Goal: Task Accomplishment & Management: Use online tool/utility

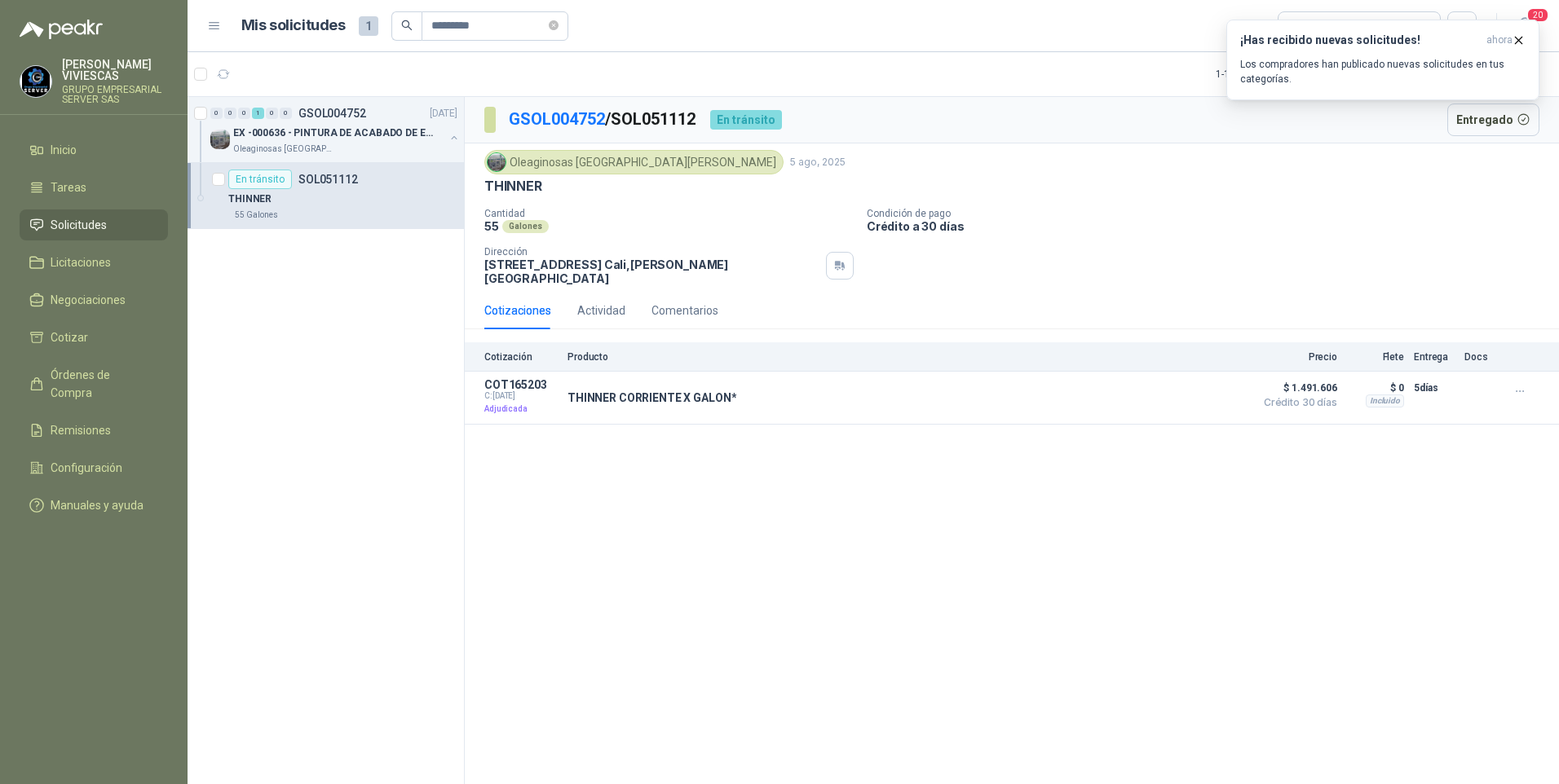
click at [102, 222] on span "Solicitudes" at bounding box center [79, 225] width 57 height 18
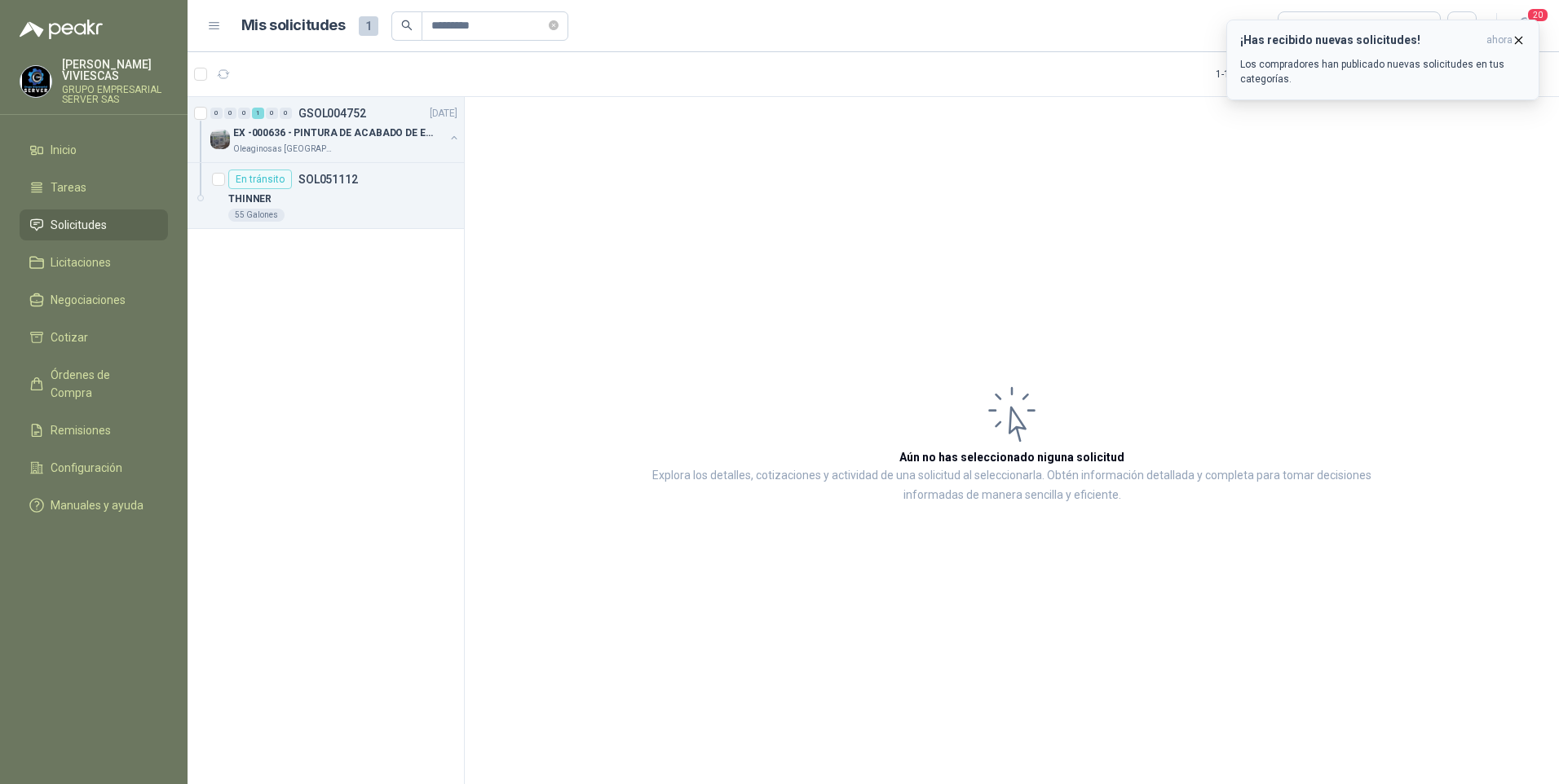
click at [1513, 36] on icon "button" at bounding box center [1518, 40] width 13 height 13
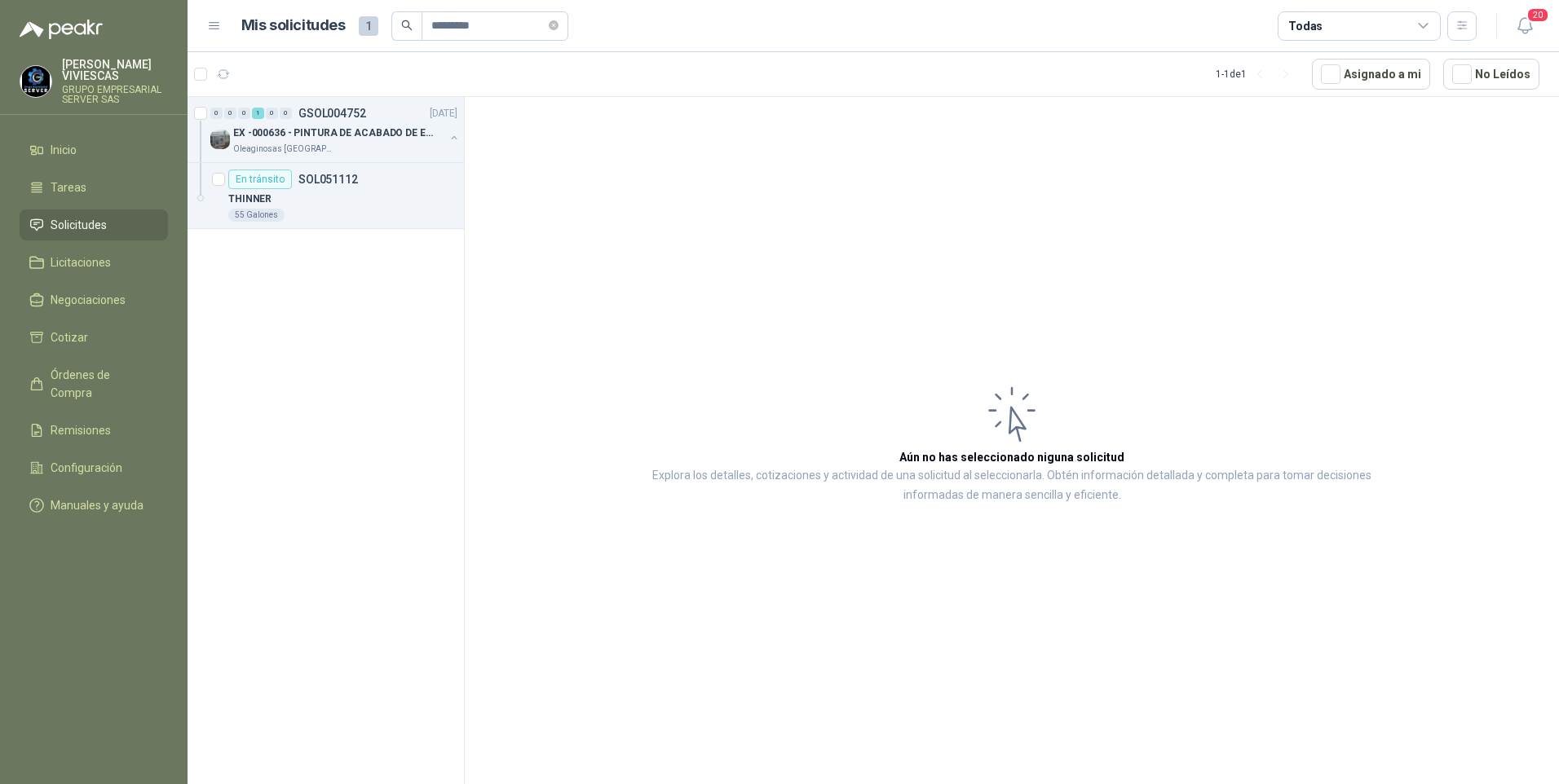
click at [74, 221] on span "Solicitudes" at bounding box center [79, 225] width 57 height 18
click at [218, 74] on icon "button" at bounding box center [224, 74] width 13 height 13
click at [559, 29] on icon "close-circle" at bounding box center [553, 25] width 10 height 10
click at [79, 228] on span "Solicitudes" at bounding box center [79, 225] width 57 height 18
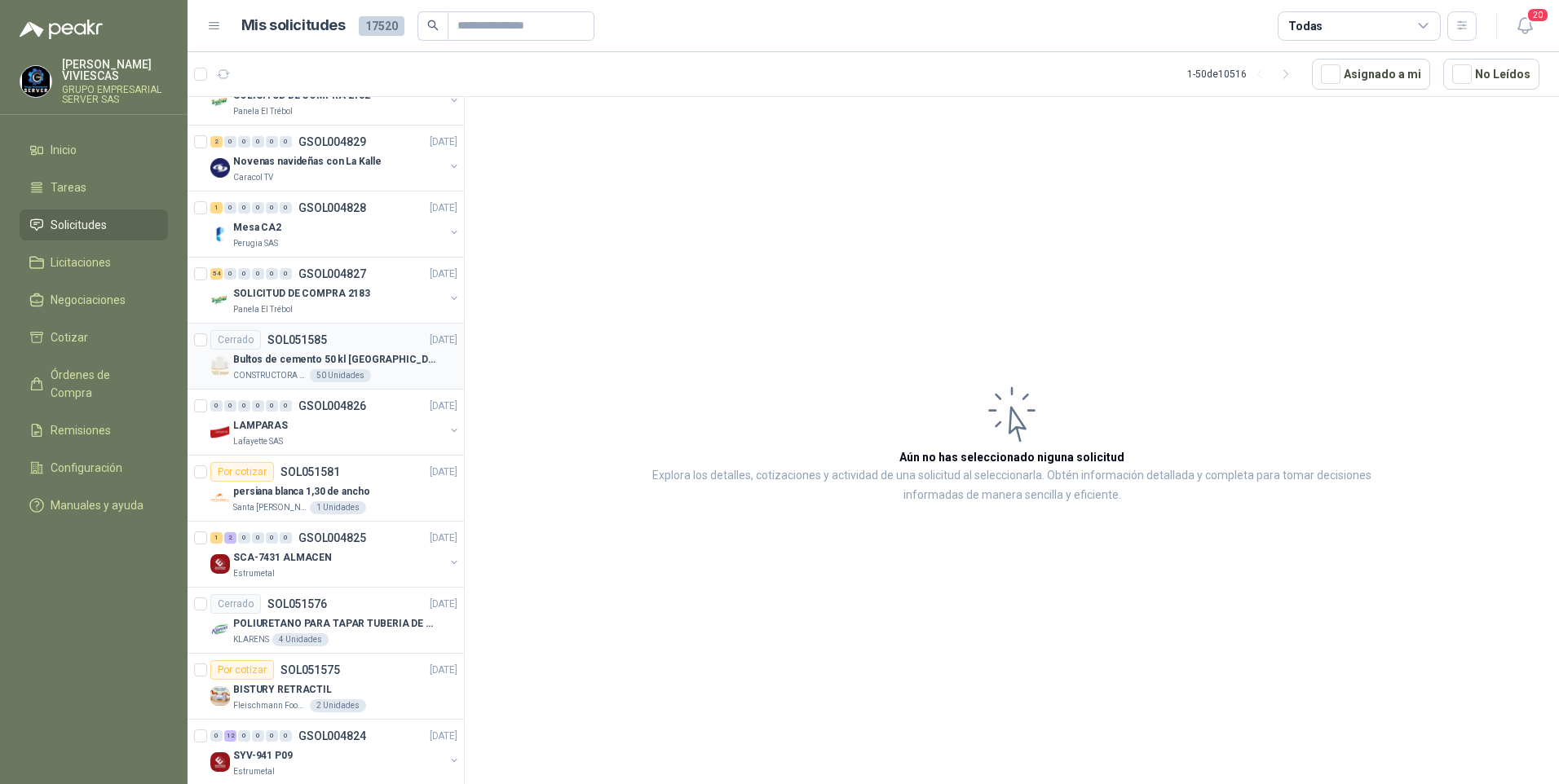
scroll to position [2644, 0]
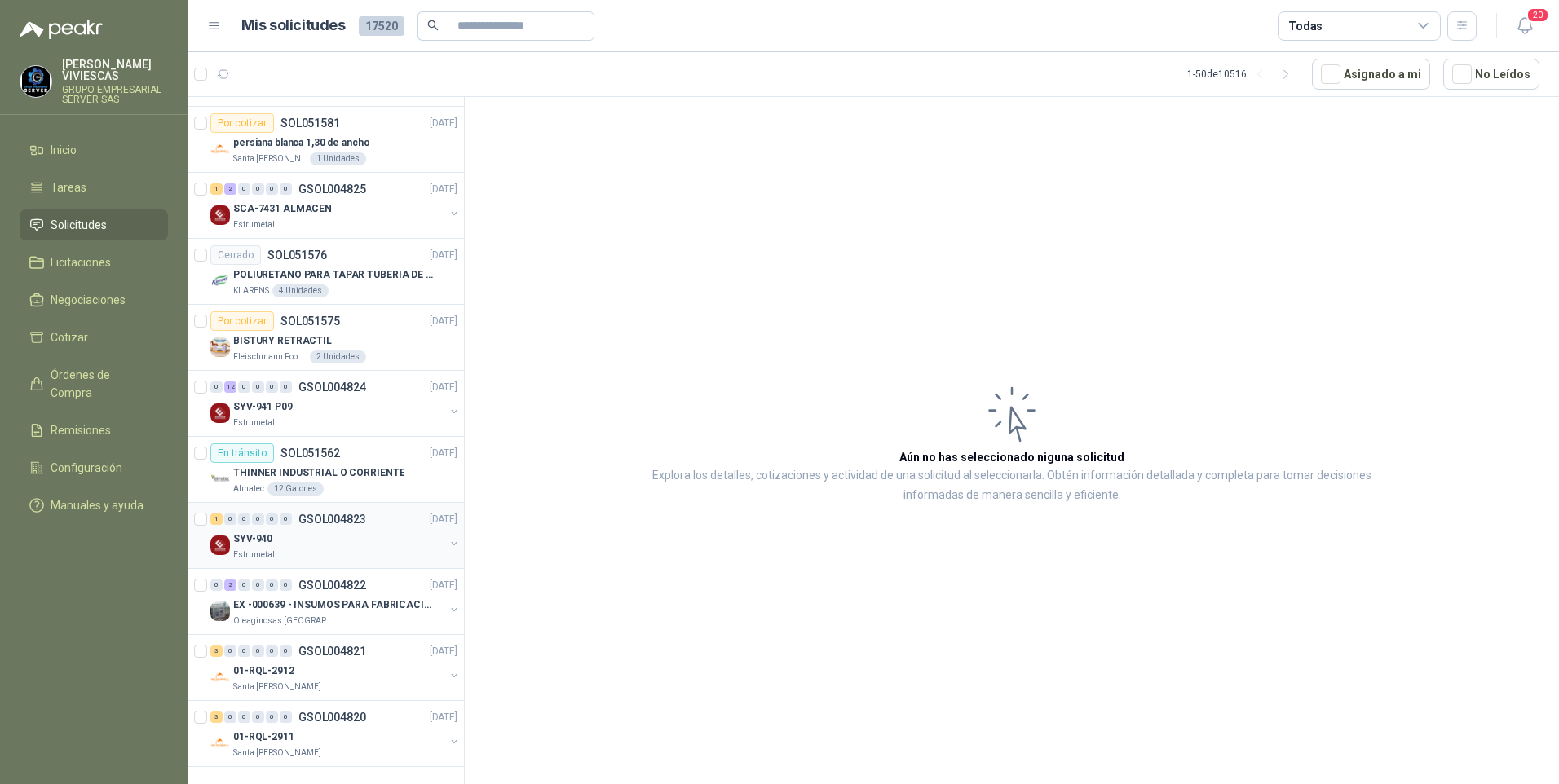
click at [243, 532] on p "SYV-940" at bounding box center [252, 539] width 39 height 15
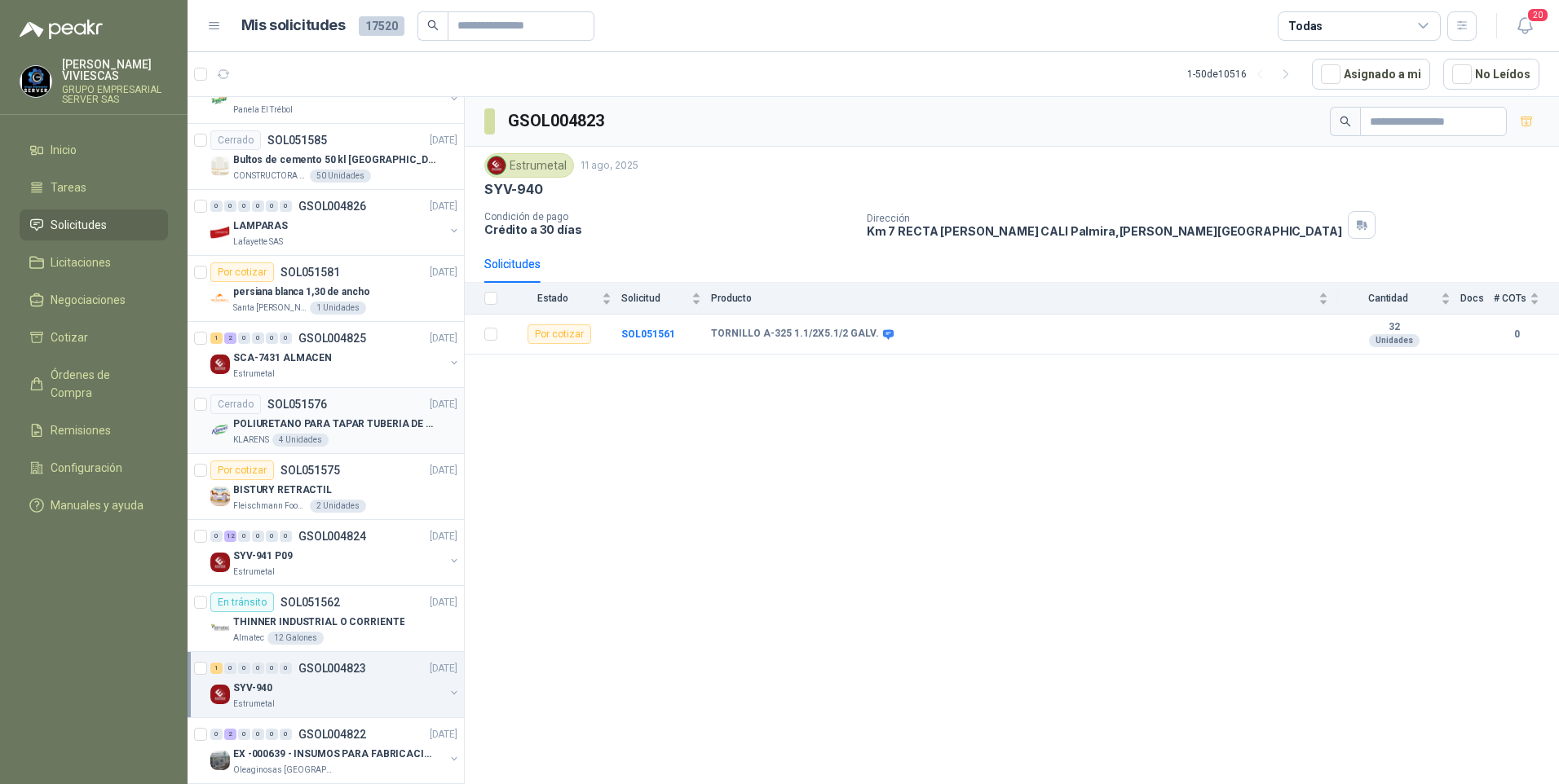
scroll to position [2481, 0]
click at [256, 356] on p "SCA-7431 ALMACEN" at bounding box center [282, 359] width 99 height 15
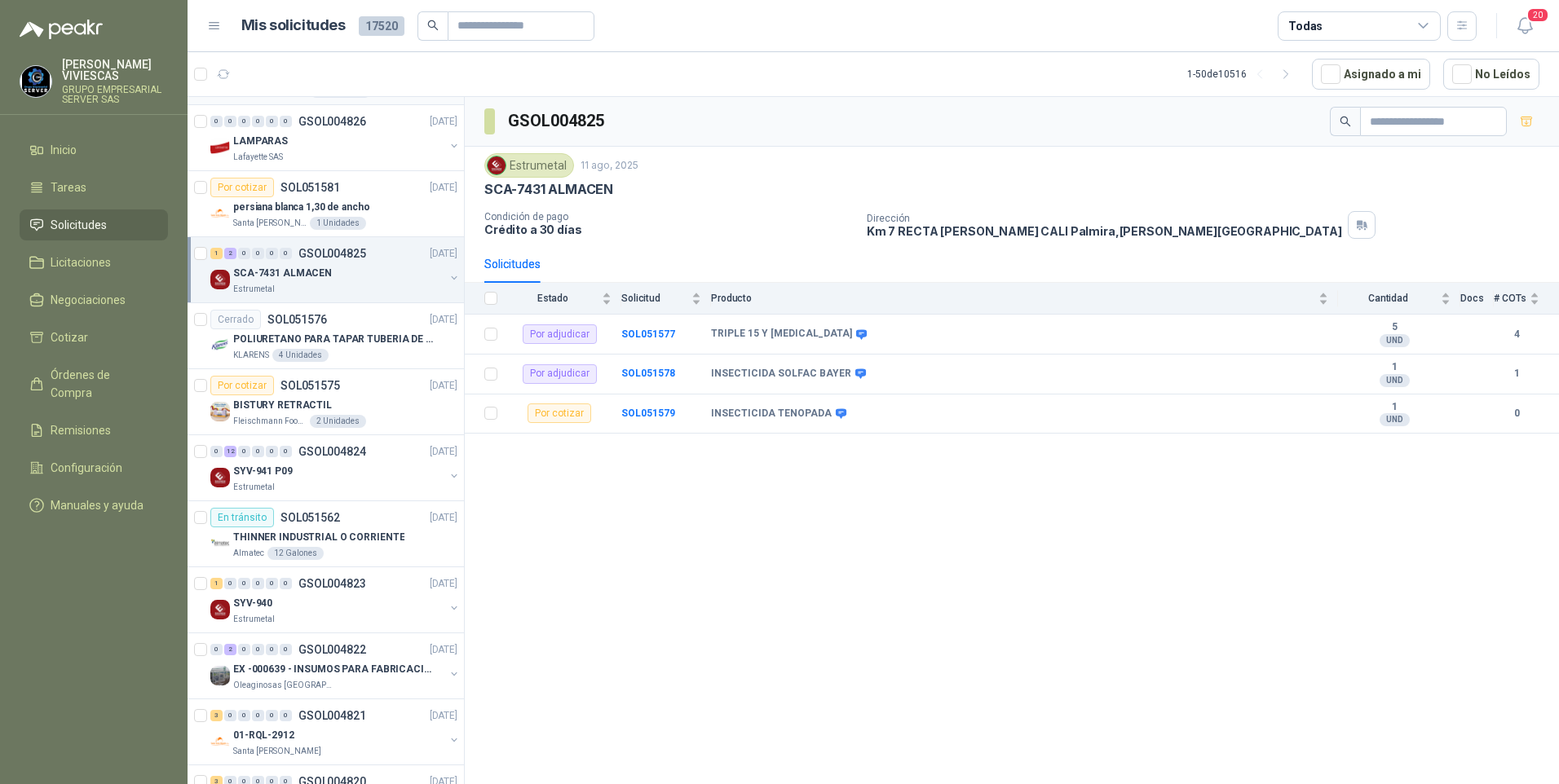
scroll to position [2644, 0]
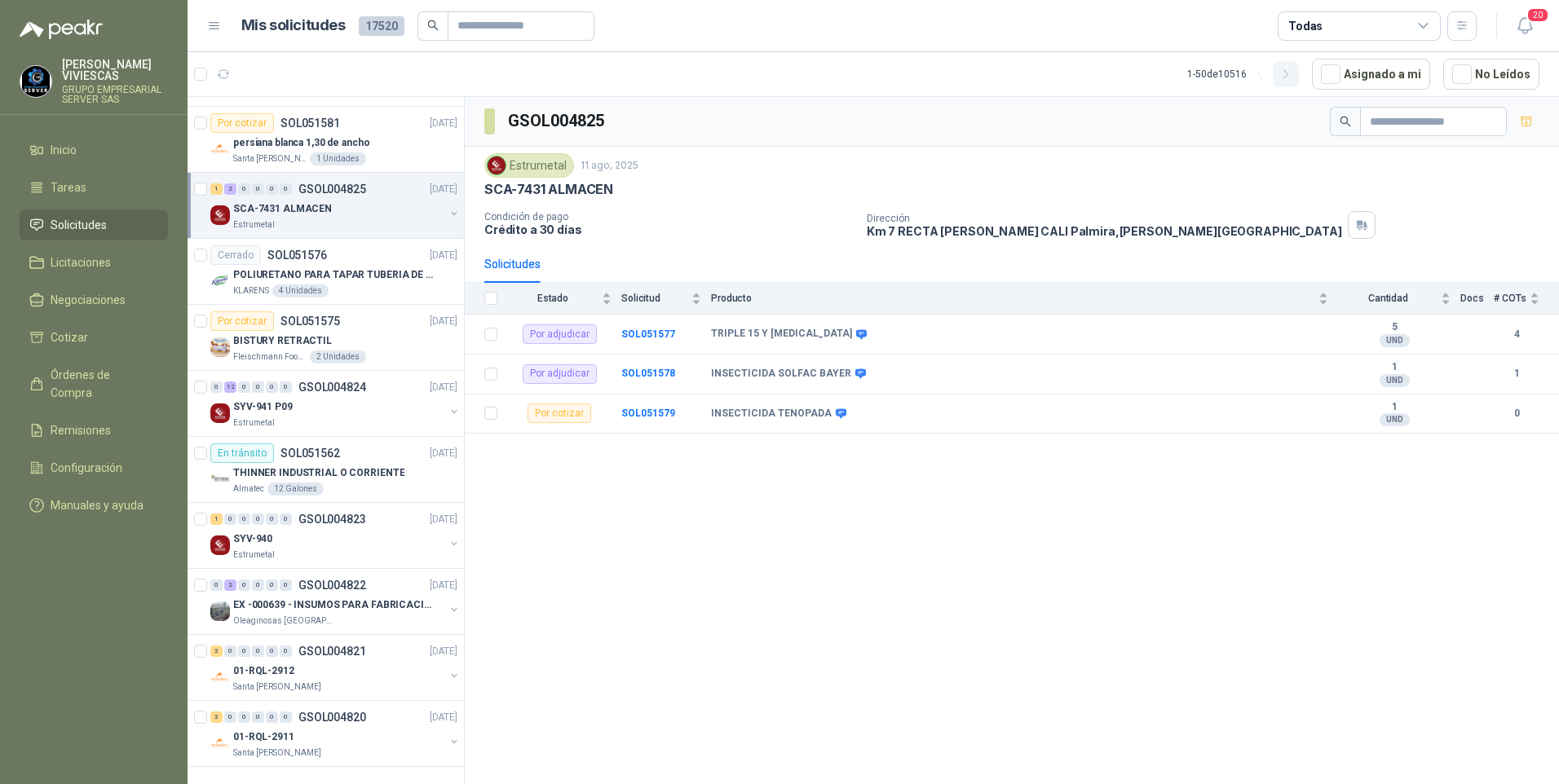
click at [1293, 70] on icon "button" at bounding box center [1285, 74] width 13 height 13
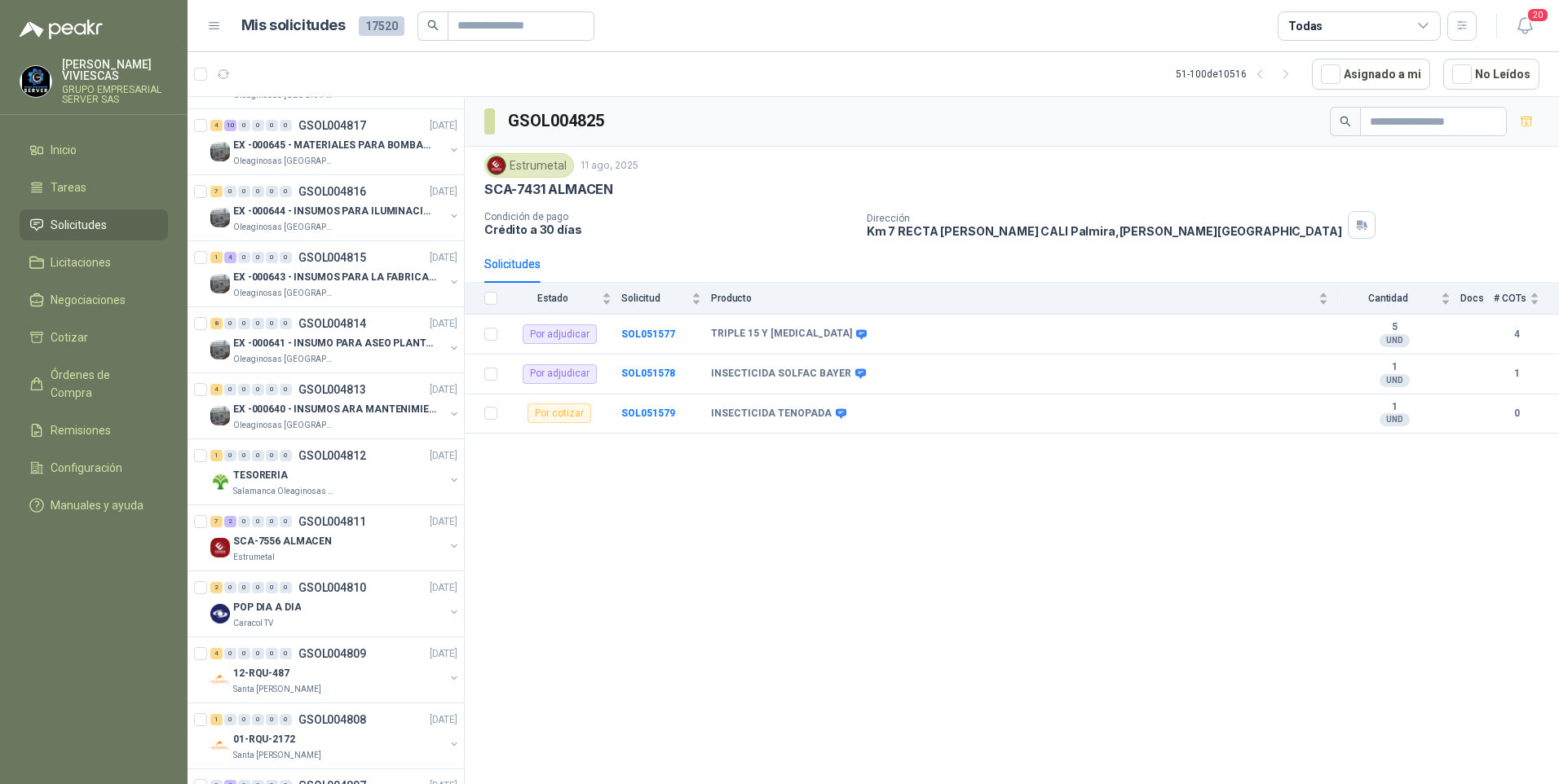
scroll to position [117, 0]
click at [270, 546] on p "SCA-7556 ALMACEN" at bounding box center [282, 544] width 99 height 15
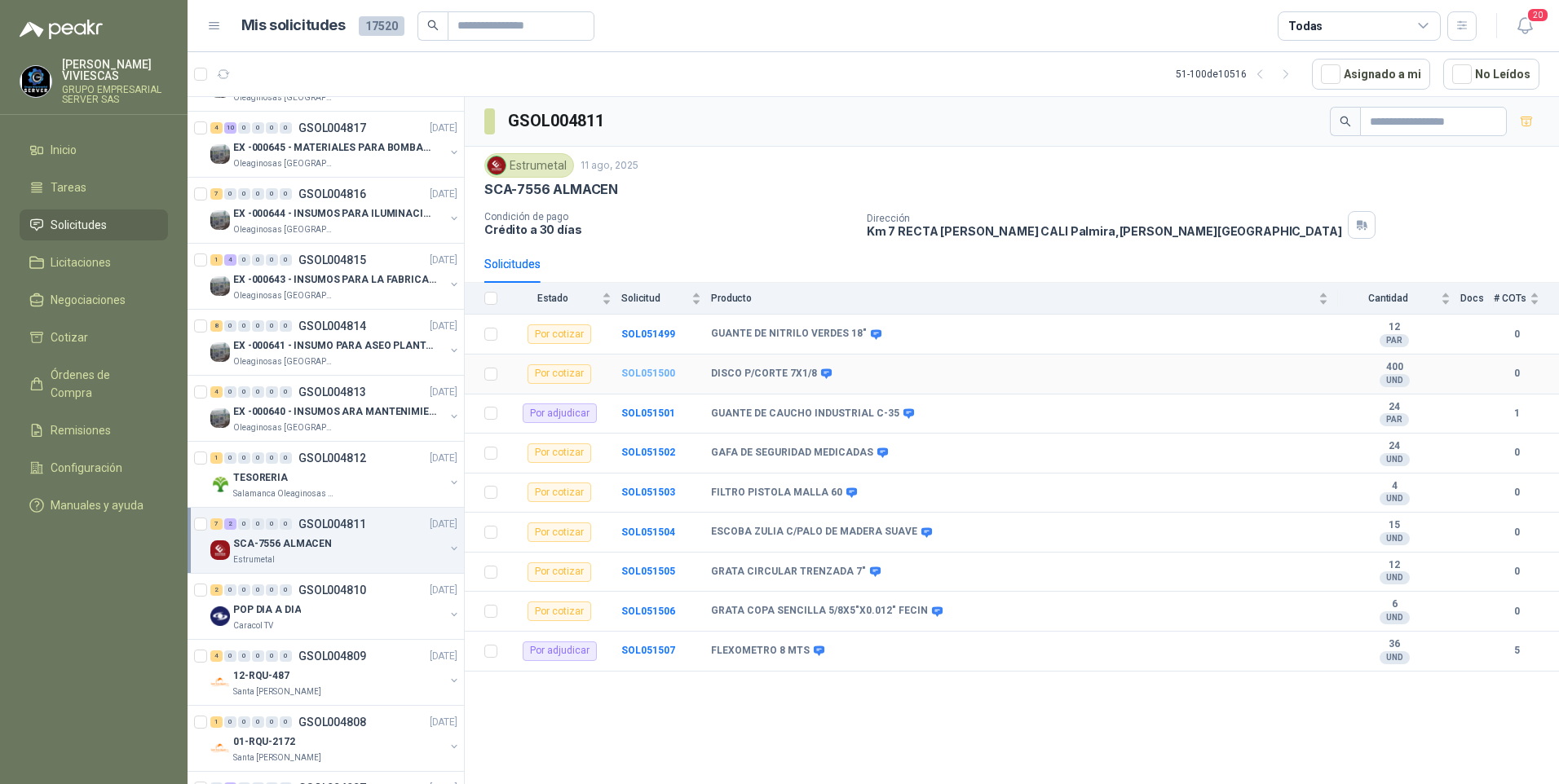
click at [658, 369] on b "SOL051500" at bounding box center [648, 373] width 54 height 12
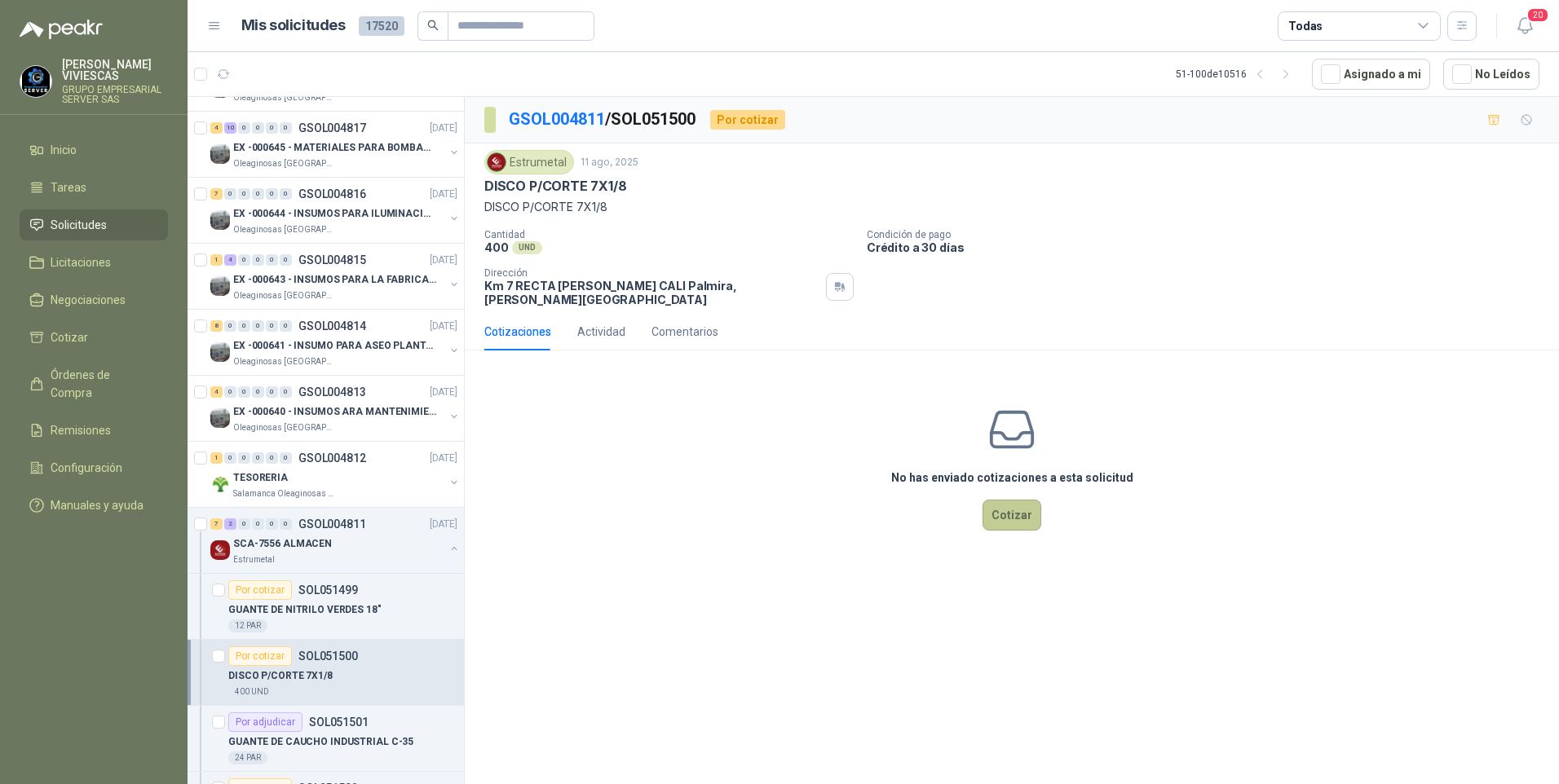
click at [1023, 513] on button "Cotizar" at bounding box center [1011, 515] width 59 height 31
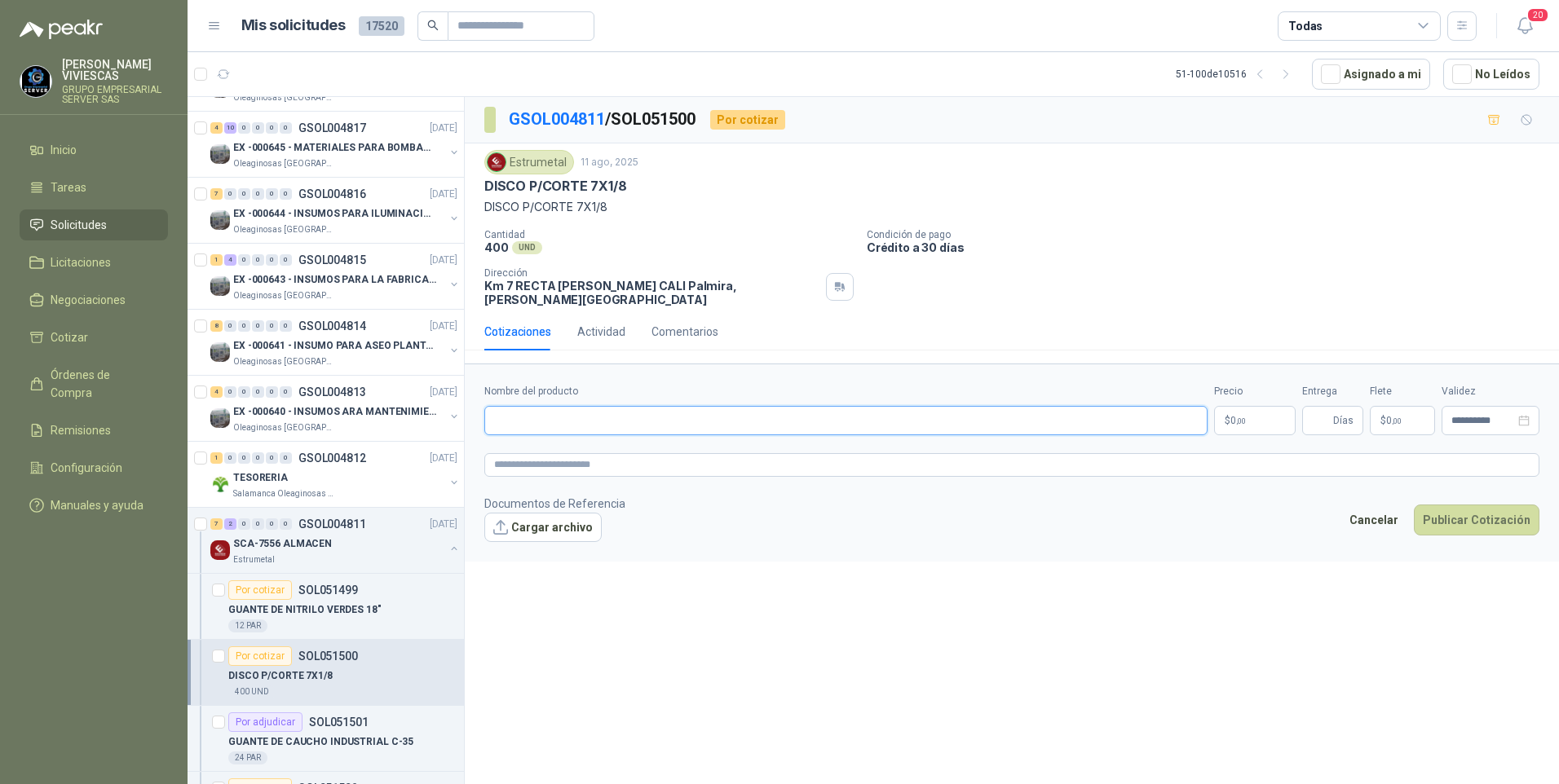
click at [527, 407] on input "Nombre del producto" at bounding box center [845, 420] width 723 height 30
paste input "**********"
type input "**********"
click at [1234, 416] on span "0 ,00" at bounding box center [1237, 420] width 15 height 10
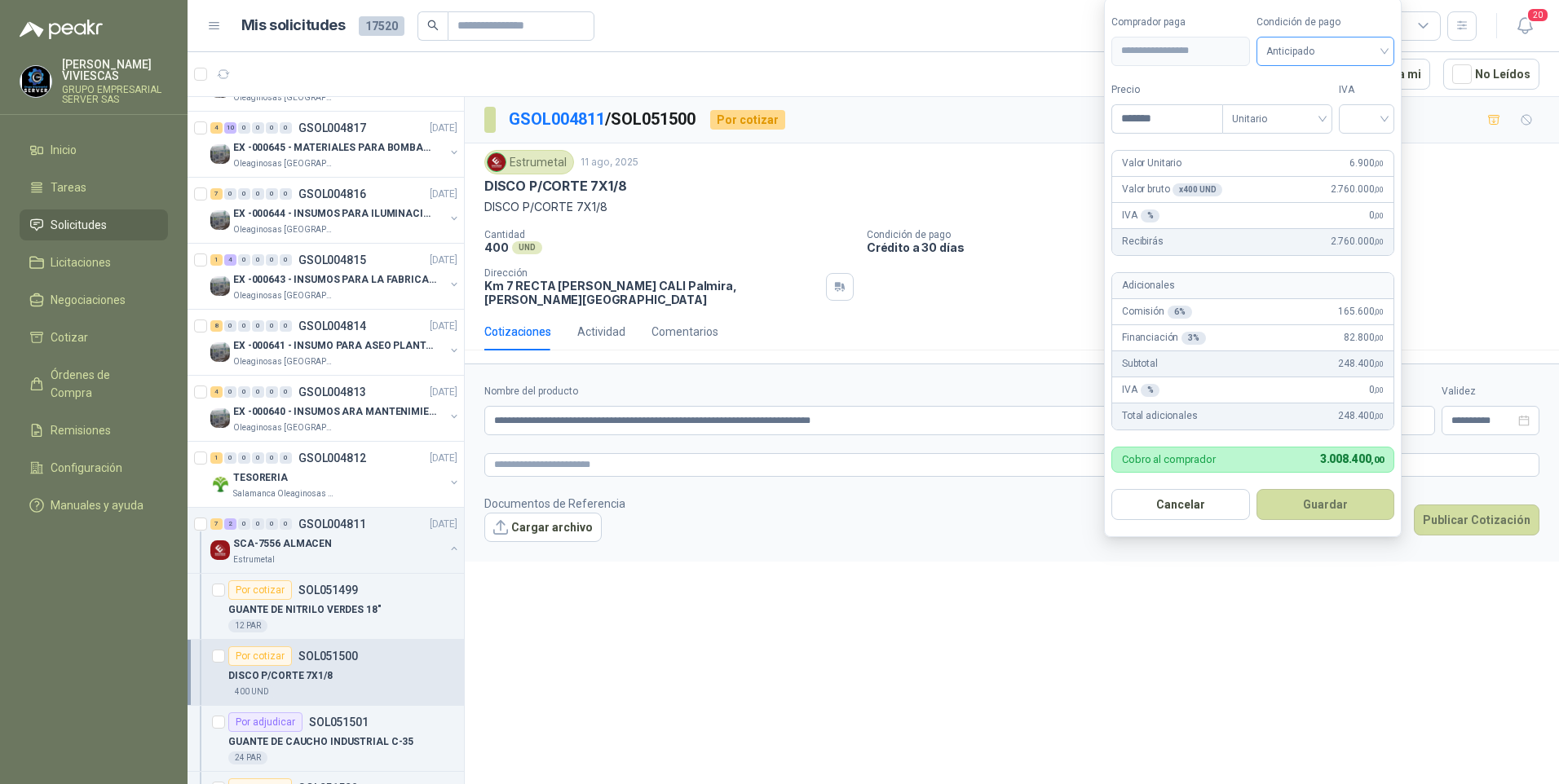
click at [1370, 46] on span "Anticipado" at bounding box center [1326, 51] width 119 height 24
type input "*******"
click at [1310, 106] on div "Crédito a 30 días" at bounding box center [1328, 110] width 114 height 18
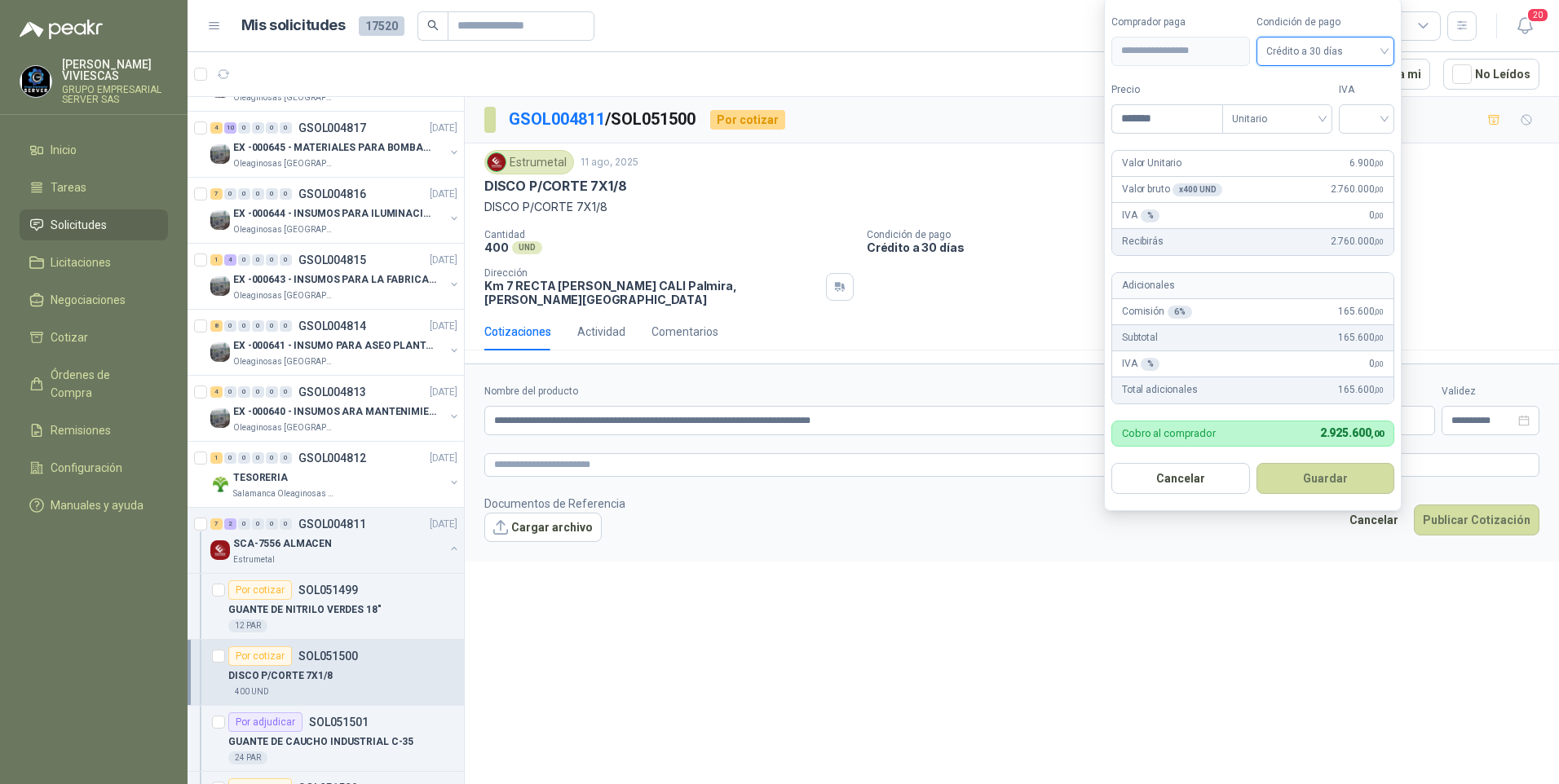
drag, startPoint x: 1327, startPoint y: 475, endPoint x: 1100, endPoint y: 325, distance: 272.1
click at [1326, 475] on button "Guardar" at bounding box center [1326, 478] width 138 height 31
click at [1392, 110] on div at bounding box center [1366, 119] width 56 height 30
click at [1369, 147] on div "19%" at bounding box center [1369, 152] width 30 height 18
click at [1311, 472] on button "Guardar" at bounding box center [1328, 478] width 140 height 31
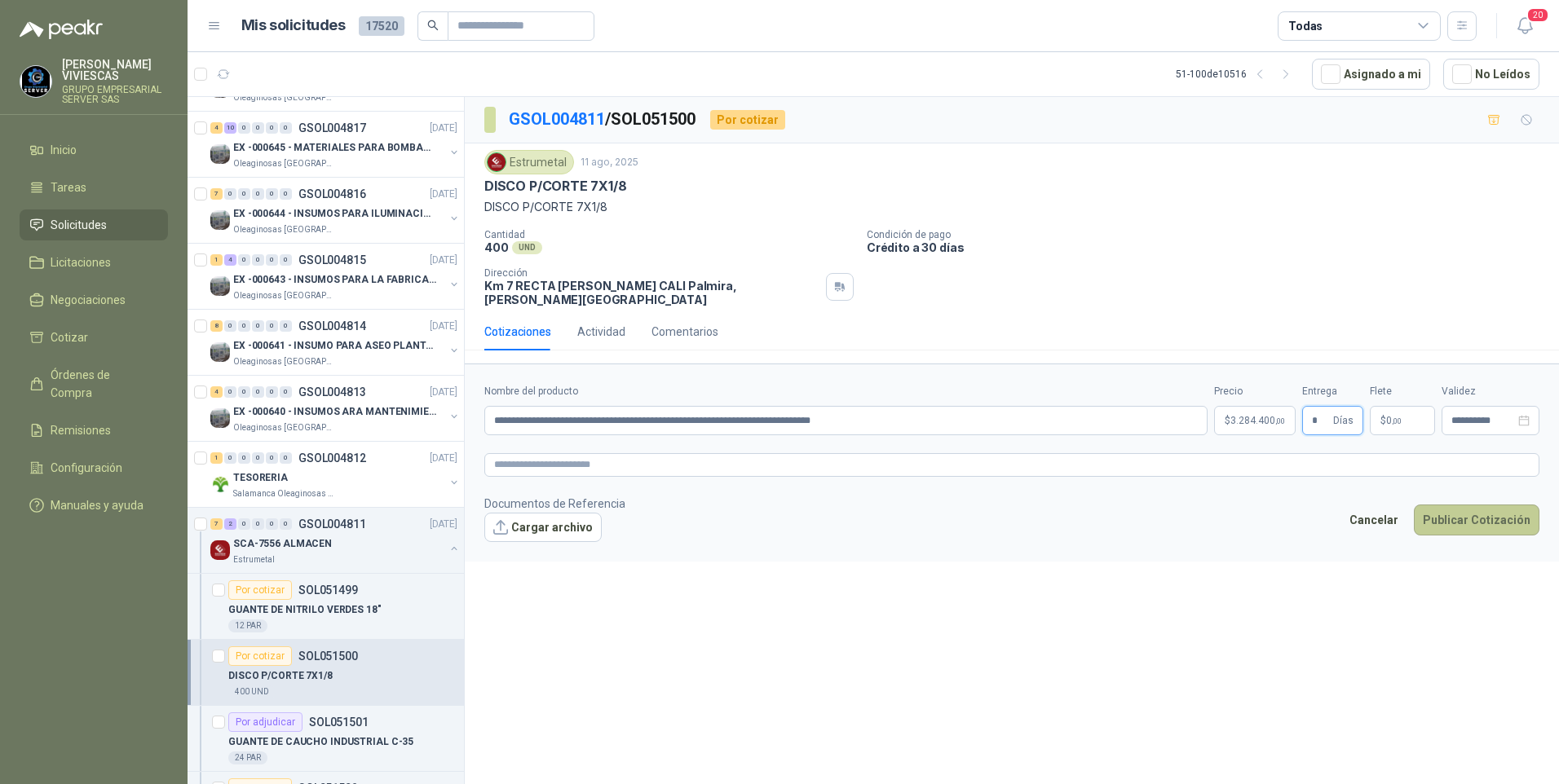
type input "*"
click at [1475, 516] on button "Publicar Cotización" at bounding box center [1475, 520] width 126 height 31
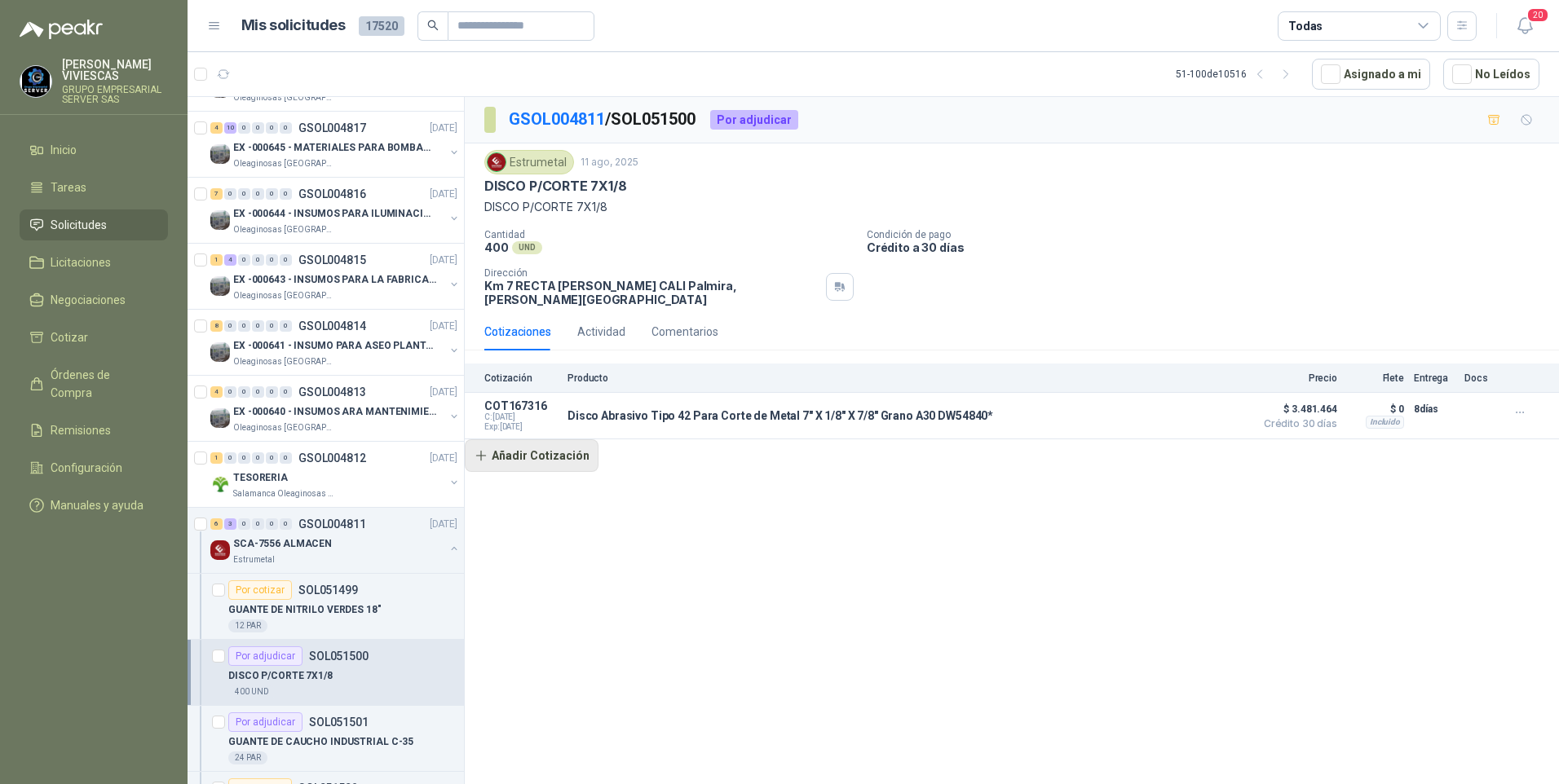
click at [544, 448] on button "Añadir Cotización" at bounding box center [531, 456] width 133 height 33
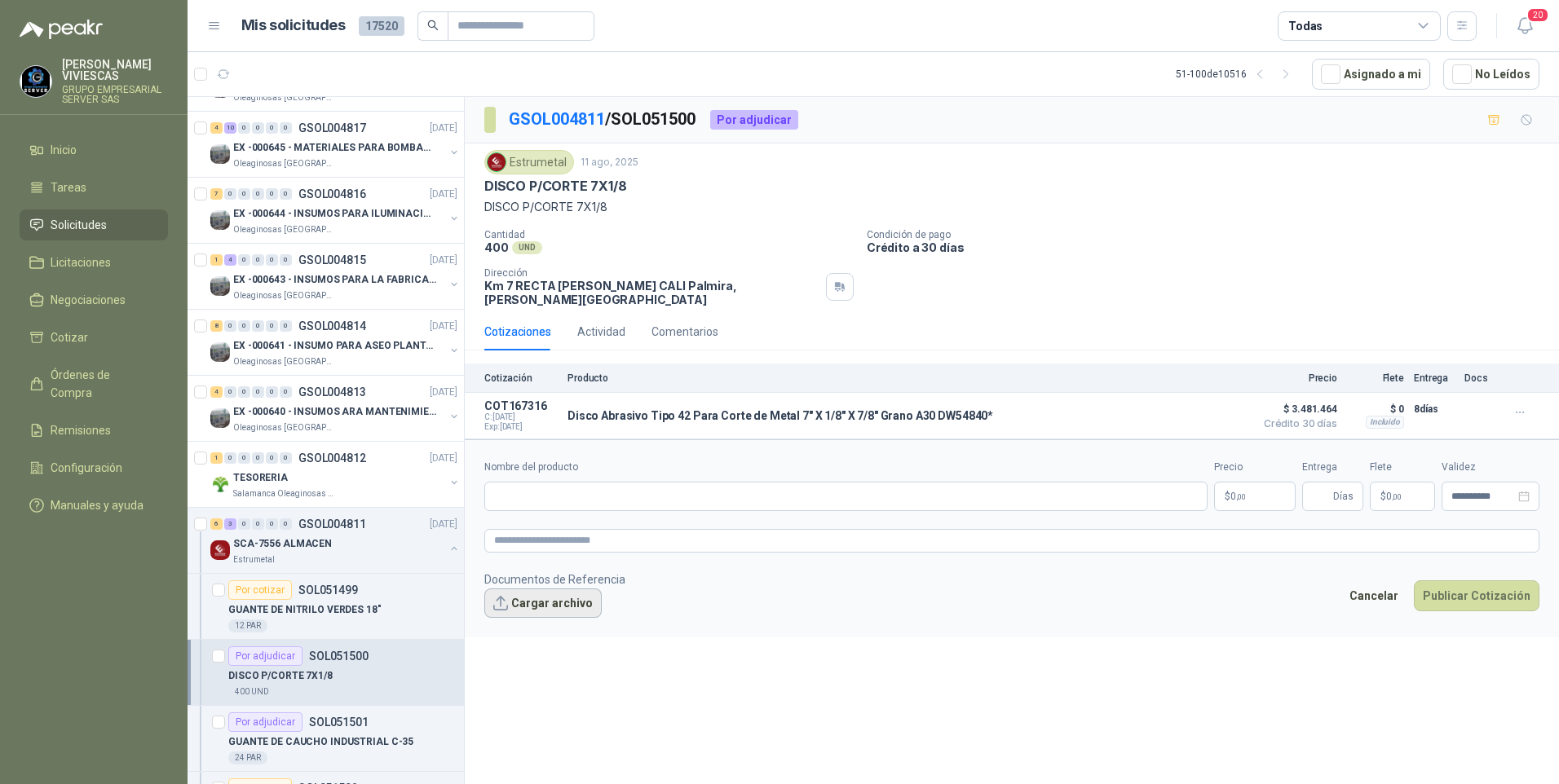
click at [520, 594] on button "Cargar archivo" at bounding box center [542, 603] width 117 height 30
click at [539, 588] on button "Cargar archivo" at bounding box center [542, 603] width 117 height 30
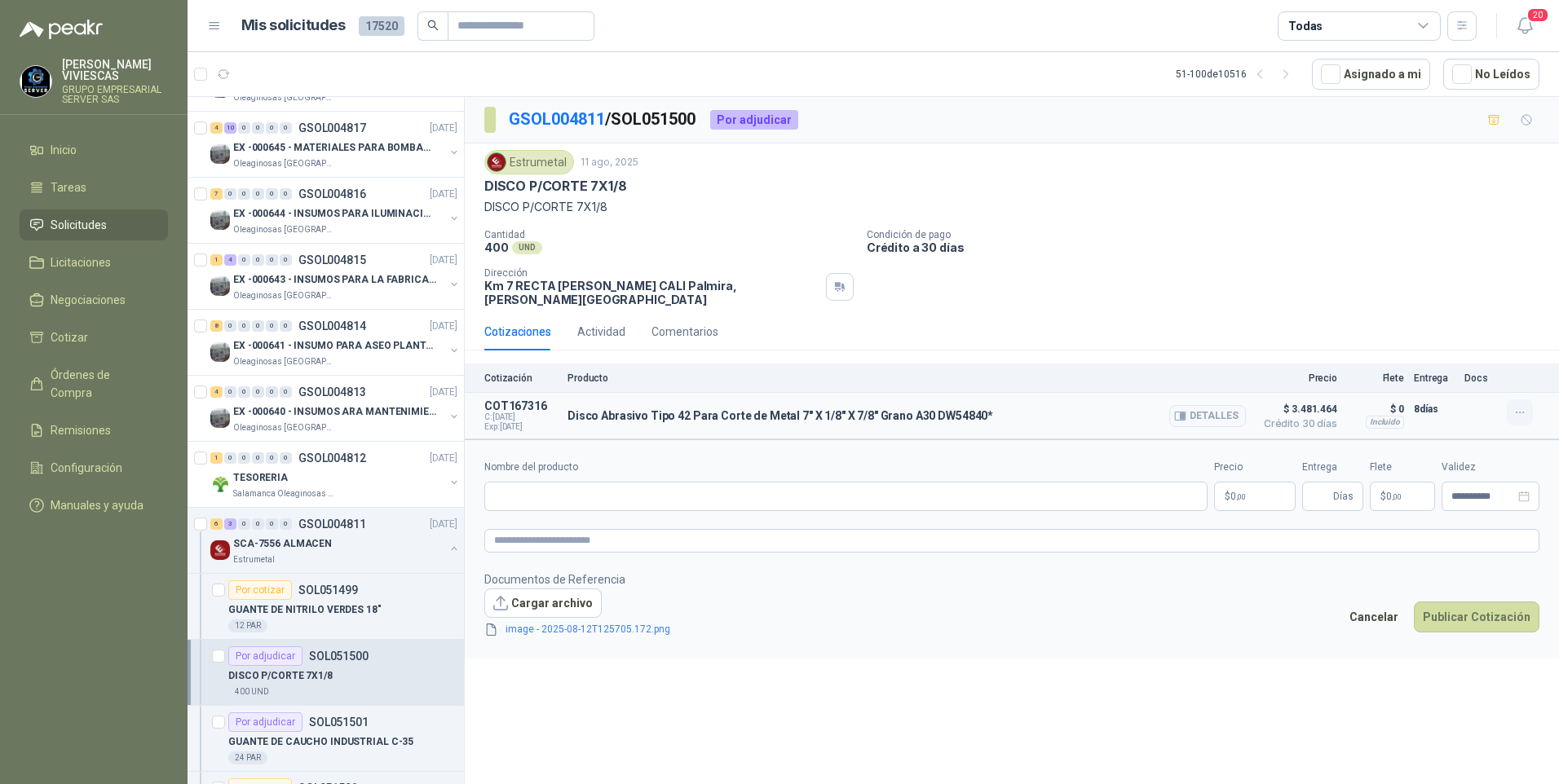
click at [1529, 402] on button "button" at bounding box center [1519, 412] width 26 height 26
click at [1386, 271] on div "Cantidad 400 UND  Condición de pago Crédito a 30 días Dirección Km 7 RECTA PAL…" at bounding box center [1011, 268] width 1055 height 78
click at [1480, 613] on button "Publicar Cotización" at bounding box center [1475, 617] width 126 height 31
click at [1387, 610] on button "Cancelar" at bounding box center [1374, 617] width 67 height 31
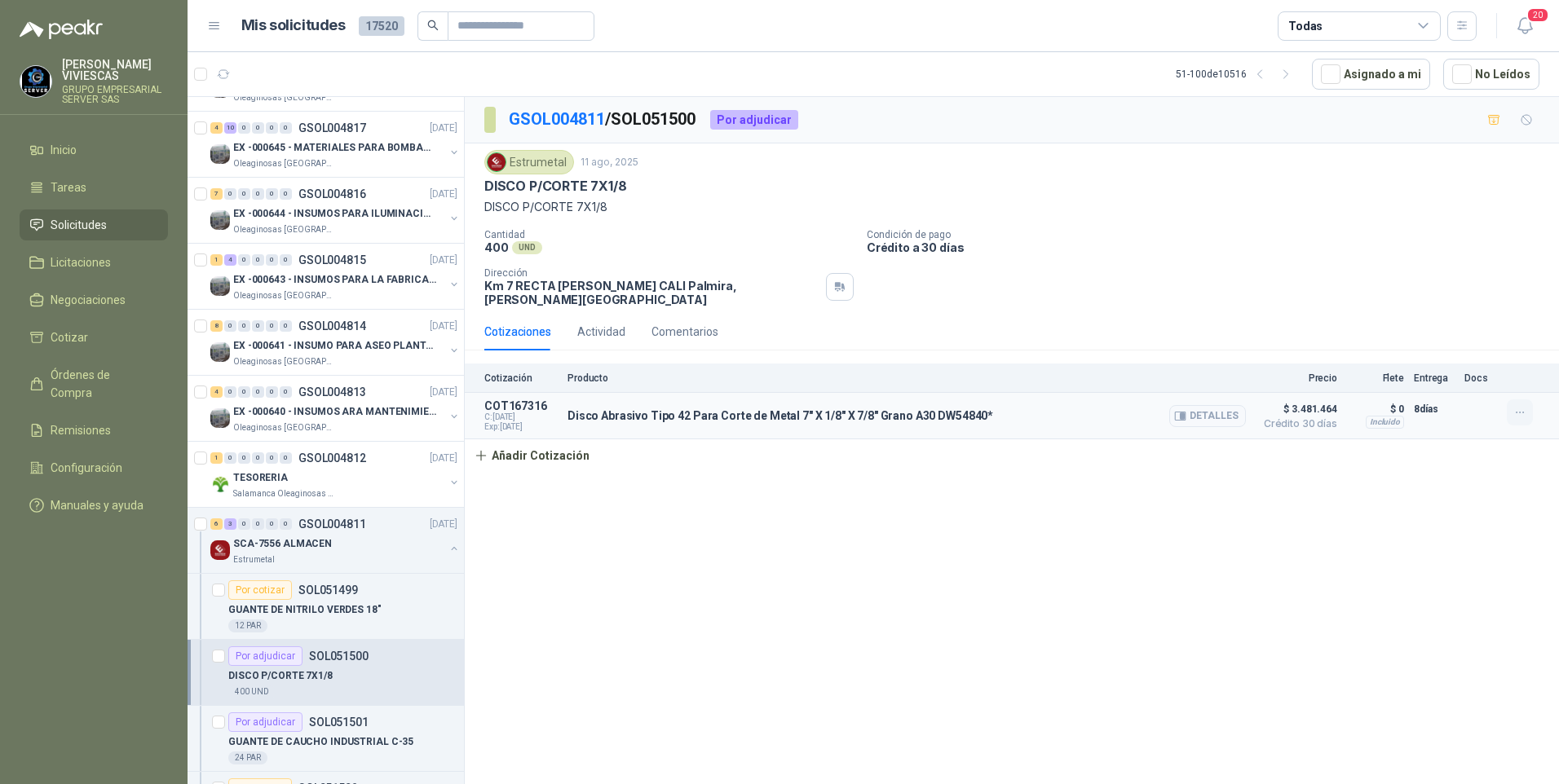
click at [1511, 405] on button "button" at bounding box center [1519, 412] width 26 height 26
click at [1445, 335] on button "Editar" at bounding box center [1487, 335] width 131 height 26
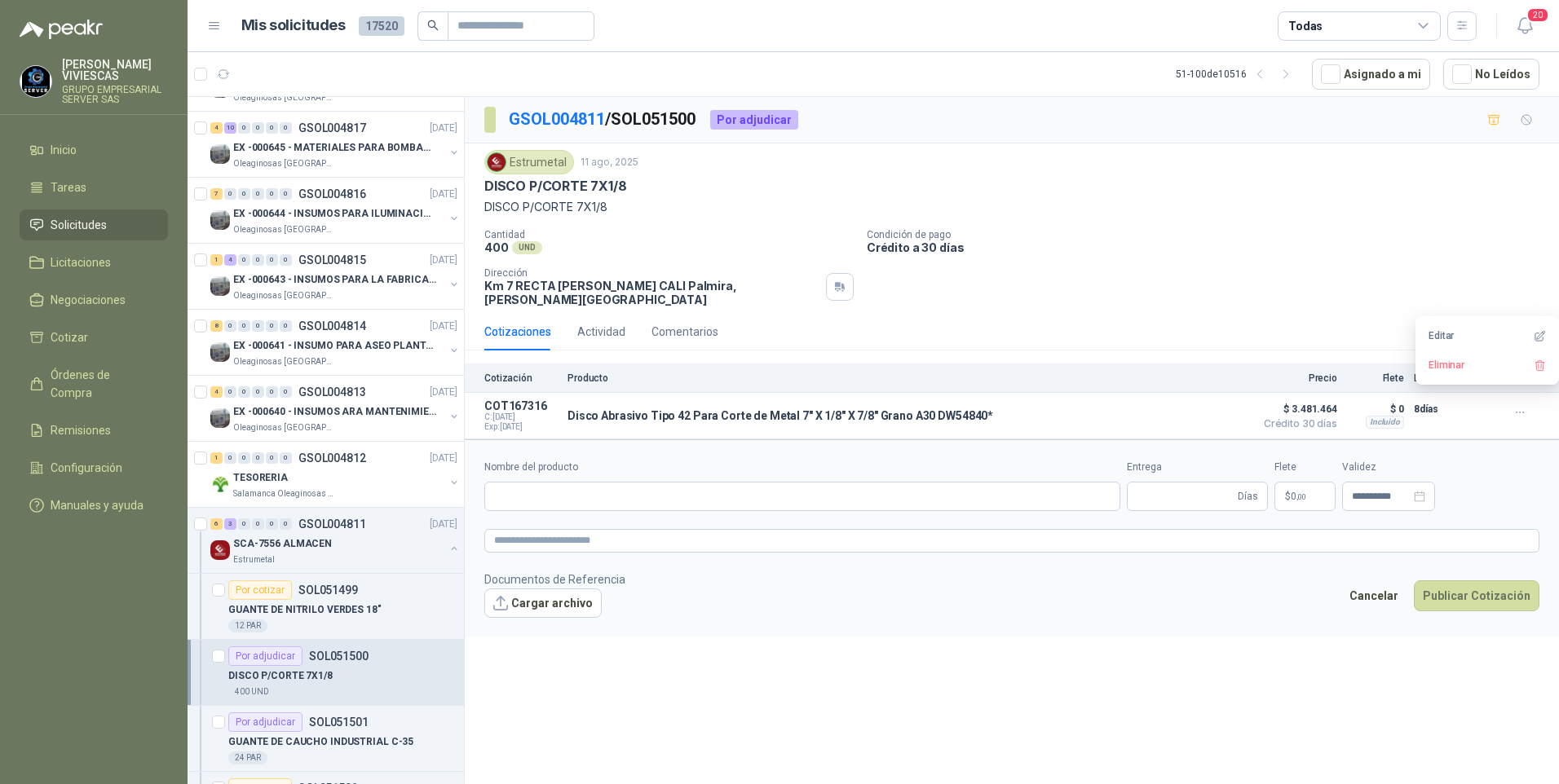
type input "**********"
type input "*"
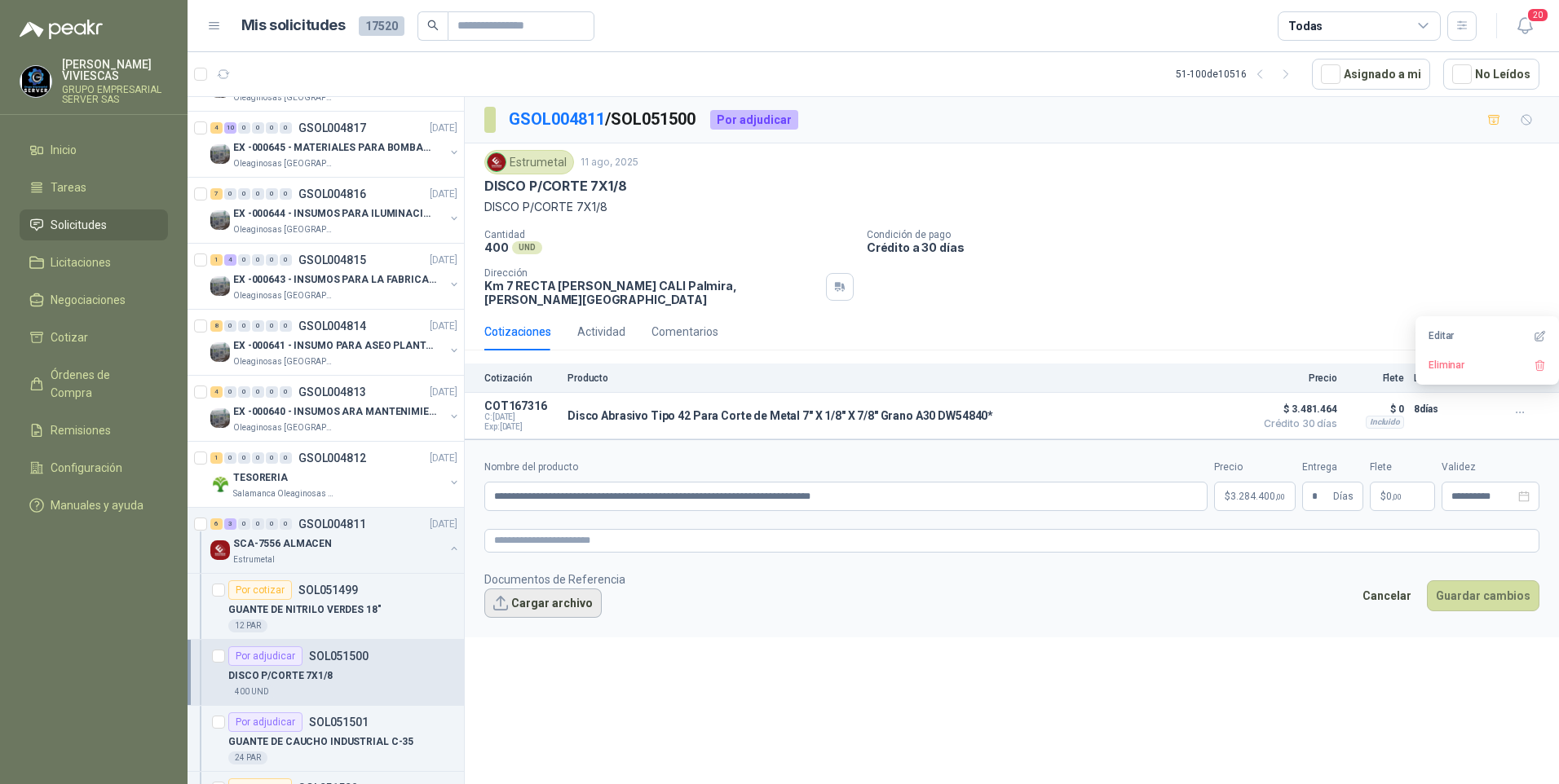
click at [535, 600] on button "Cargar archivo" at bounding box center [542, 603] width 117 height 30
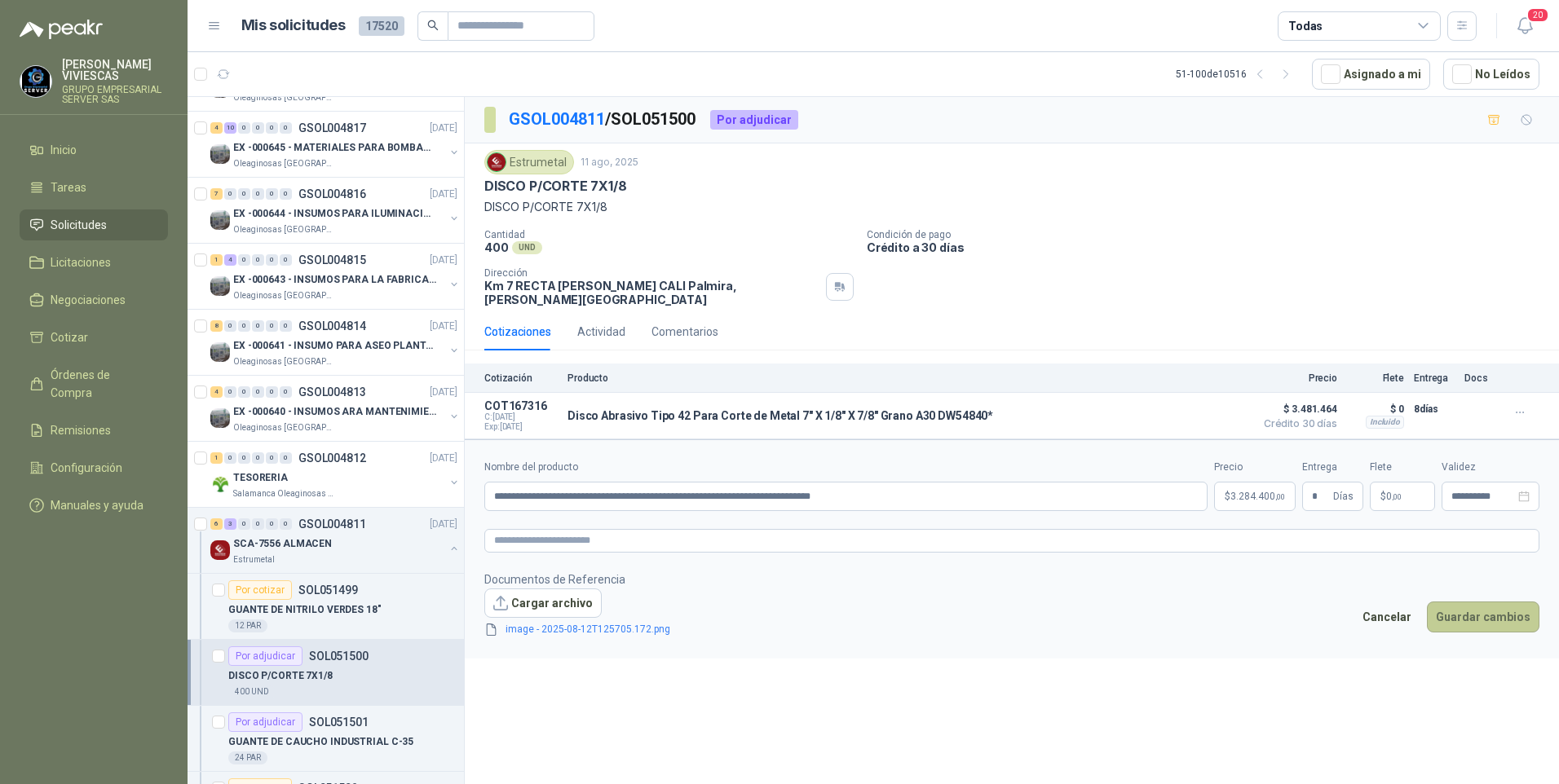
click at [1483, 604] on button "Guardar cambios" at bounding box center [1482, 617] width 112 height 31
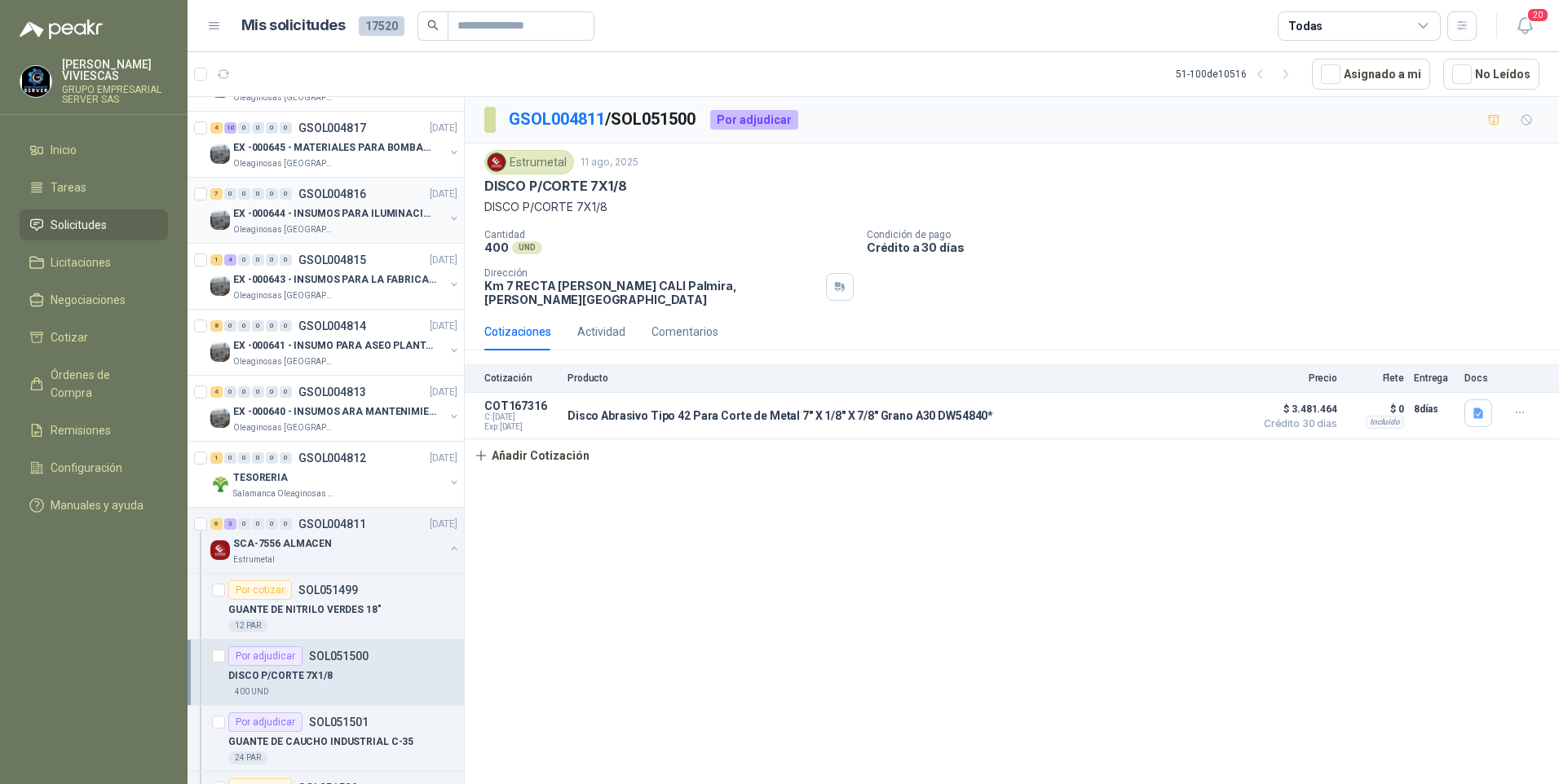
click at [276, 229] on p "Oleaginosas [GEOGRAPHIC_DATA][PERSON_NAME]" at bounding box center [284, 230] width 103 height 13
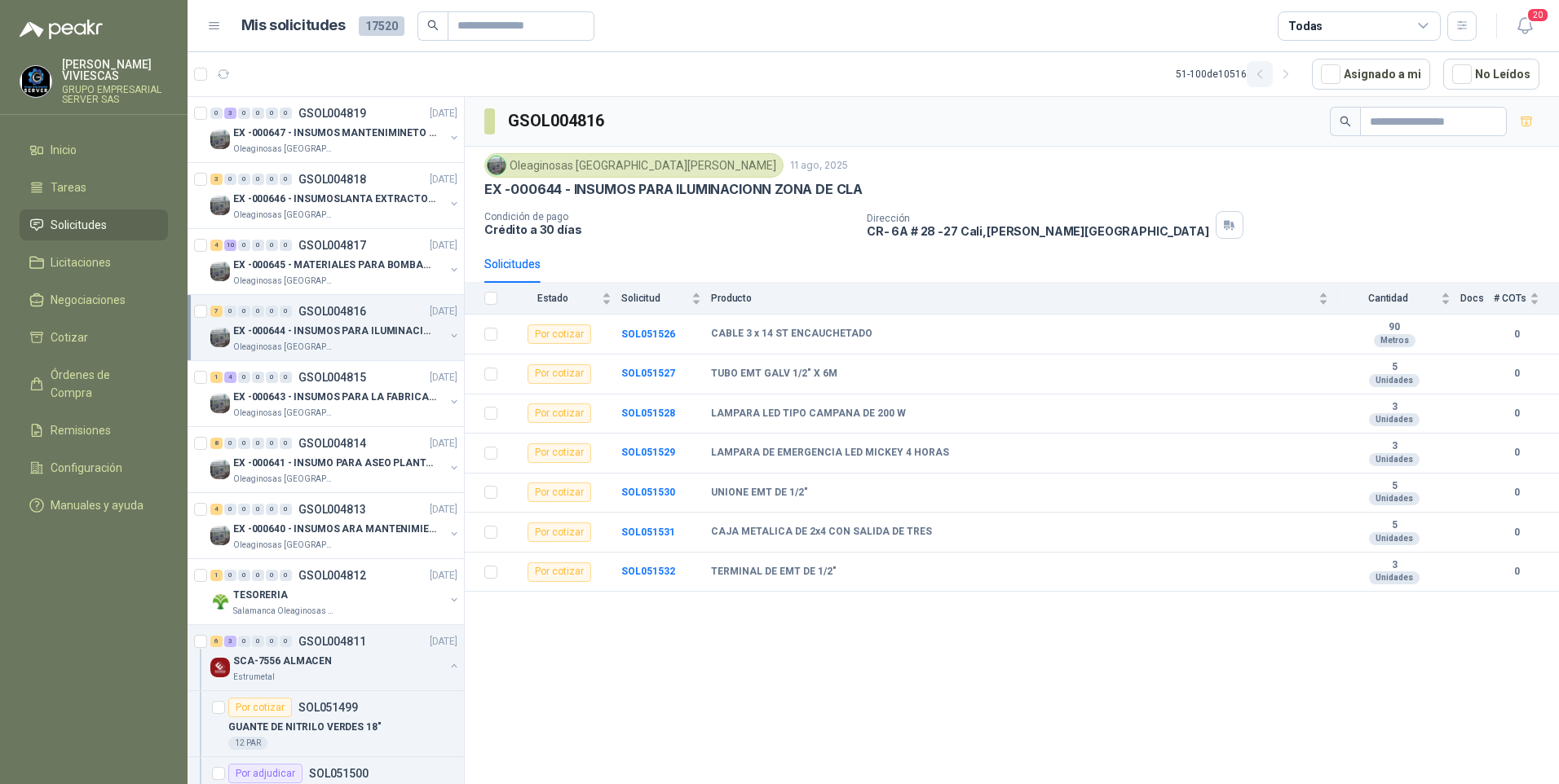
click at [1261, 70] on icon "button" at bounding box center [1259, 74] width 13 height 13
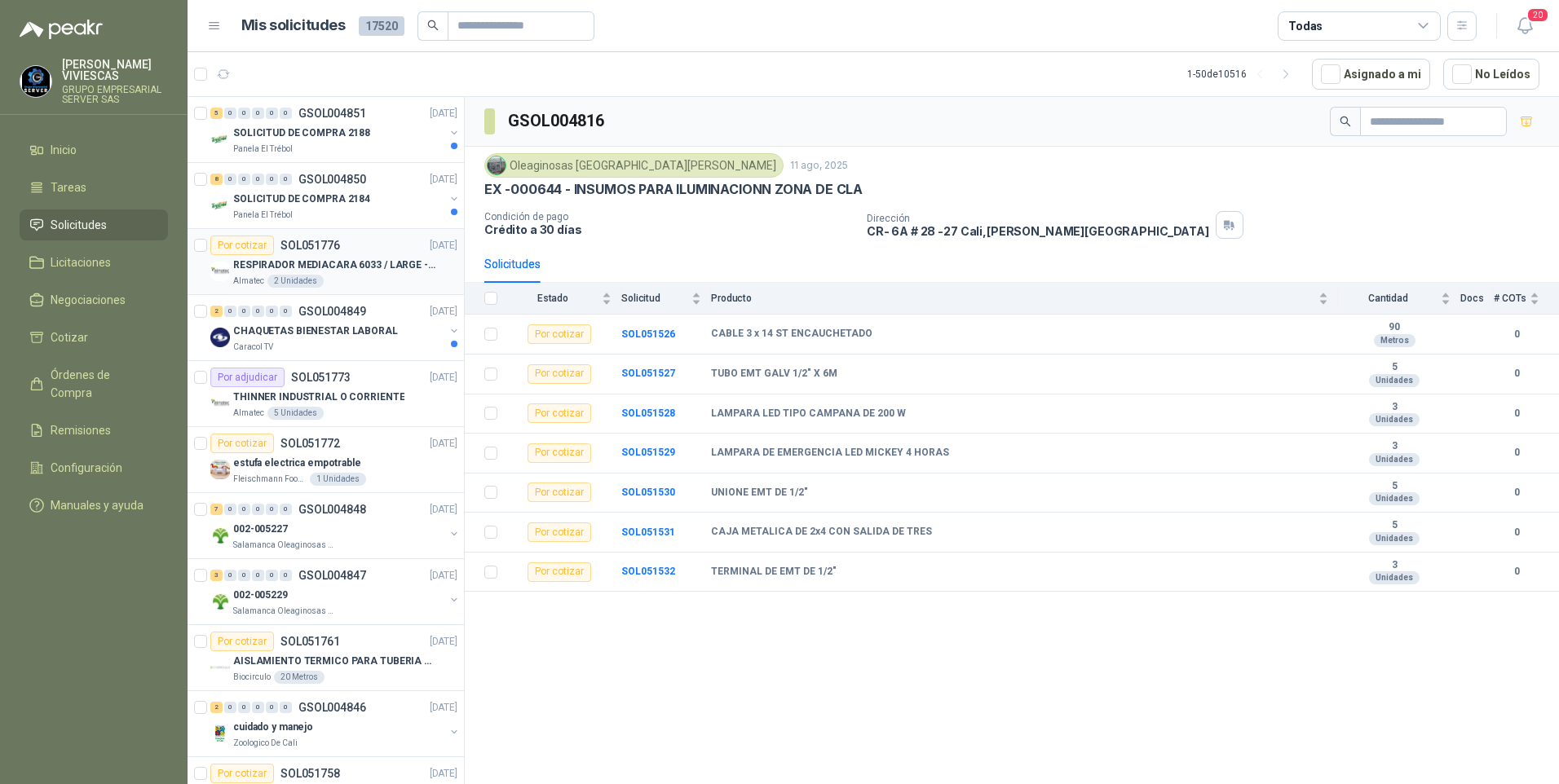
click at [351, 269] on p "RESPIRADOR MEDIACARA 6033 / LARGE - TALLA GRANDE" at bounding box center [334, 265] width 203 height 15
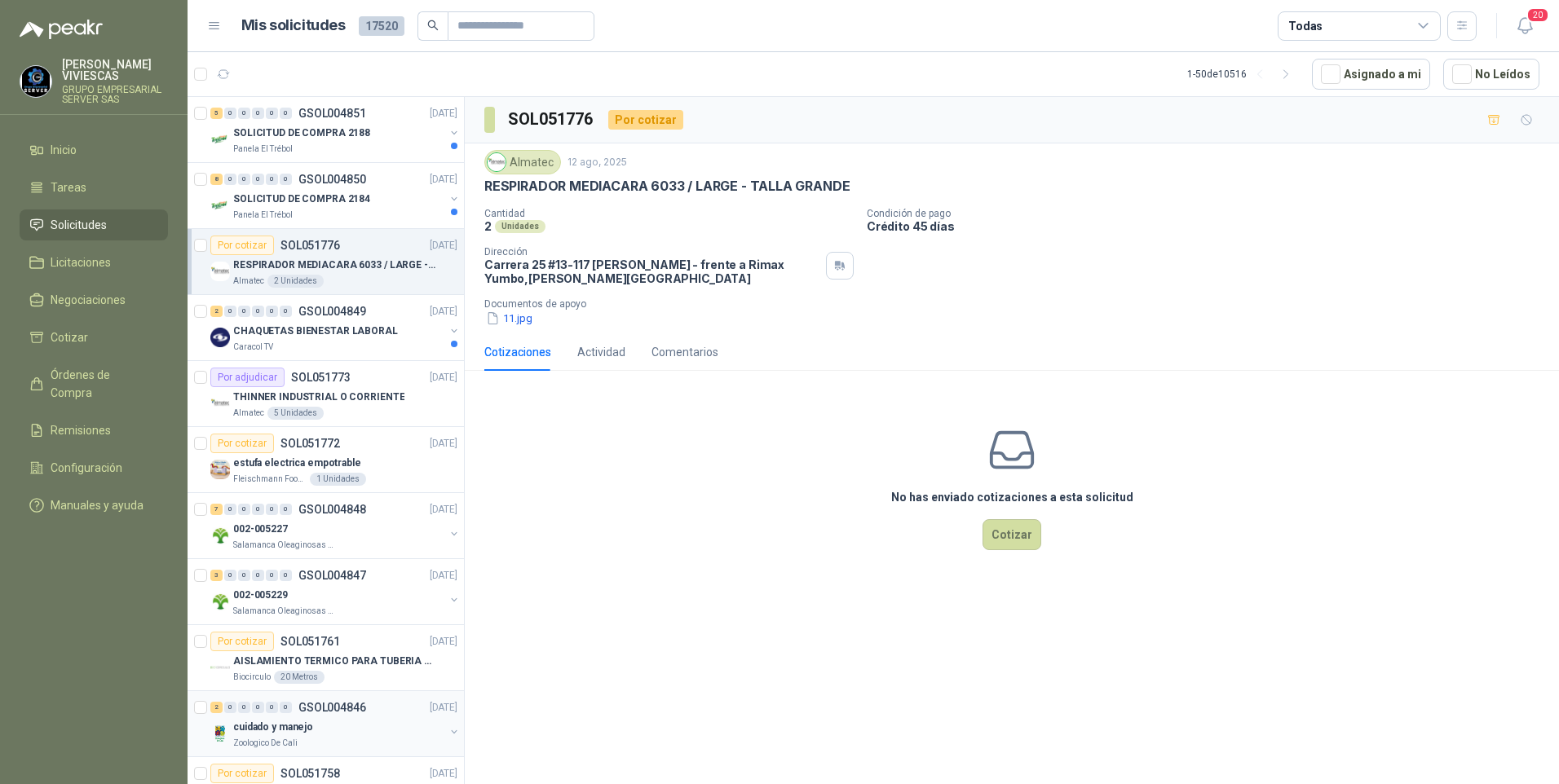
drag, startPoint x: 249, startPoint y: 757, endPoint x: 272, endPoint y: 737, distance: 30.5
click at [252, 755] on div "5 0 0 0 0 0 GSOL004851 12/08/25 SOLICITUD DE COMPRA 2188 Panela El Trébol 8 0 0…" at bounding box center [325, 443] width 277 height 693
click at [526, 323] on button "11.jpg" at bounding box center [509, 319] width 50 height 17
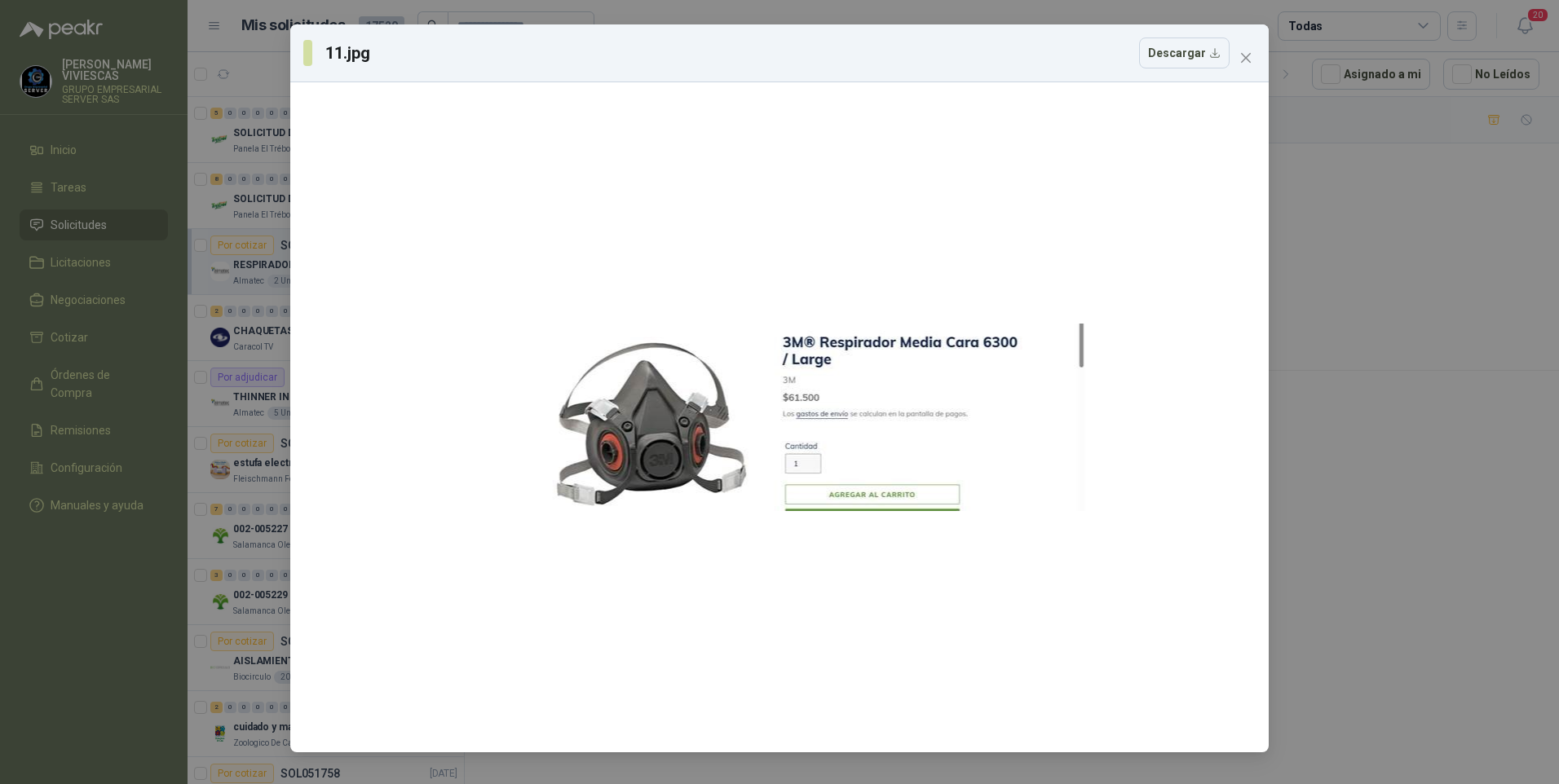
click at [185, 592] on div "11.jpg Descargar" at bounding box center [780, 392] width 1559 height 784
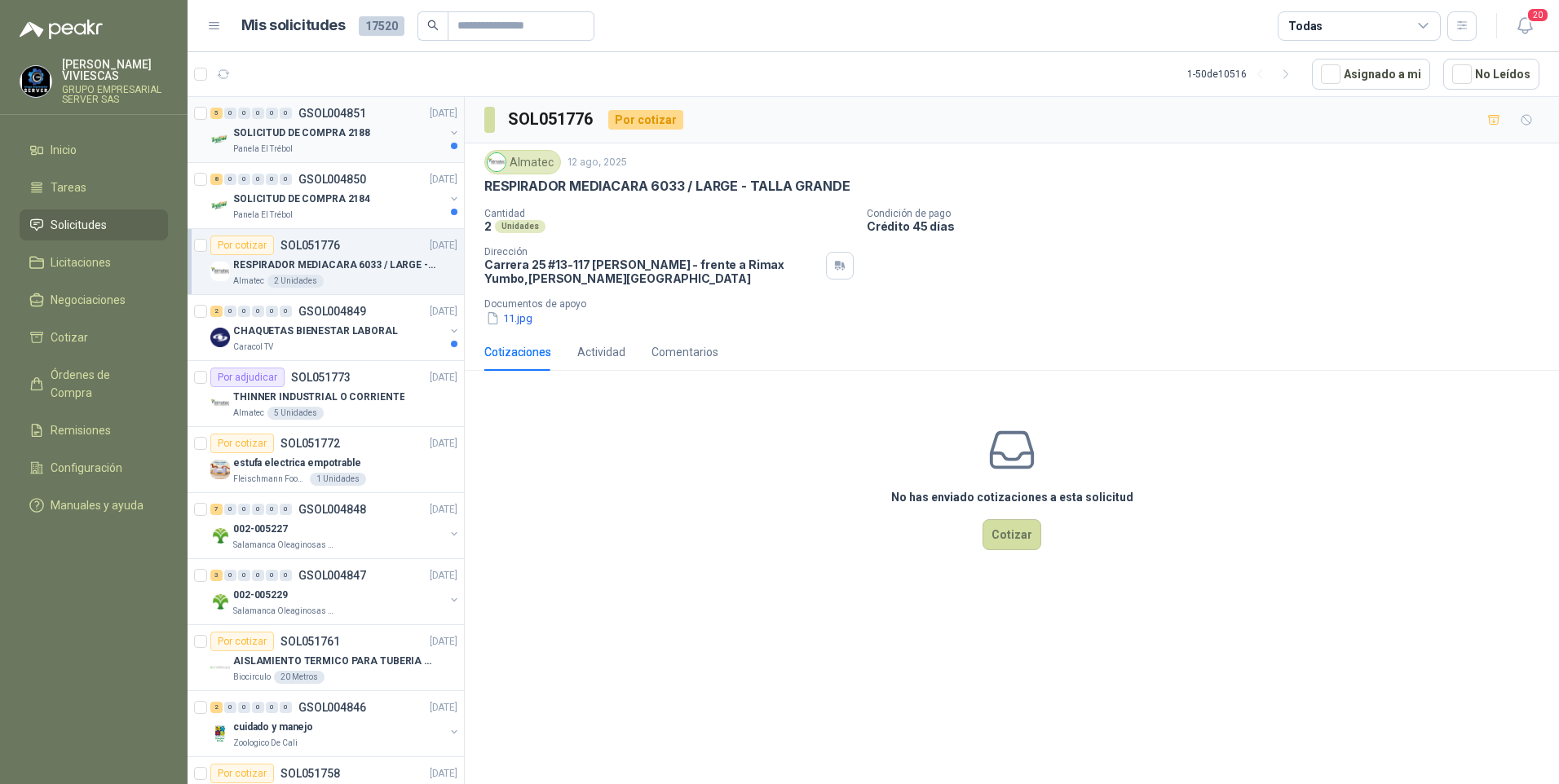
click at [289, 149] on p "Panela El Trébol" at bounding box center [263, 150] width 60 height 13
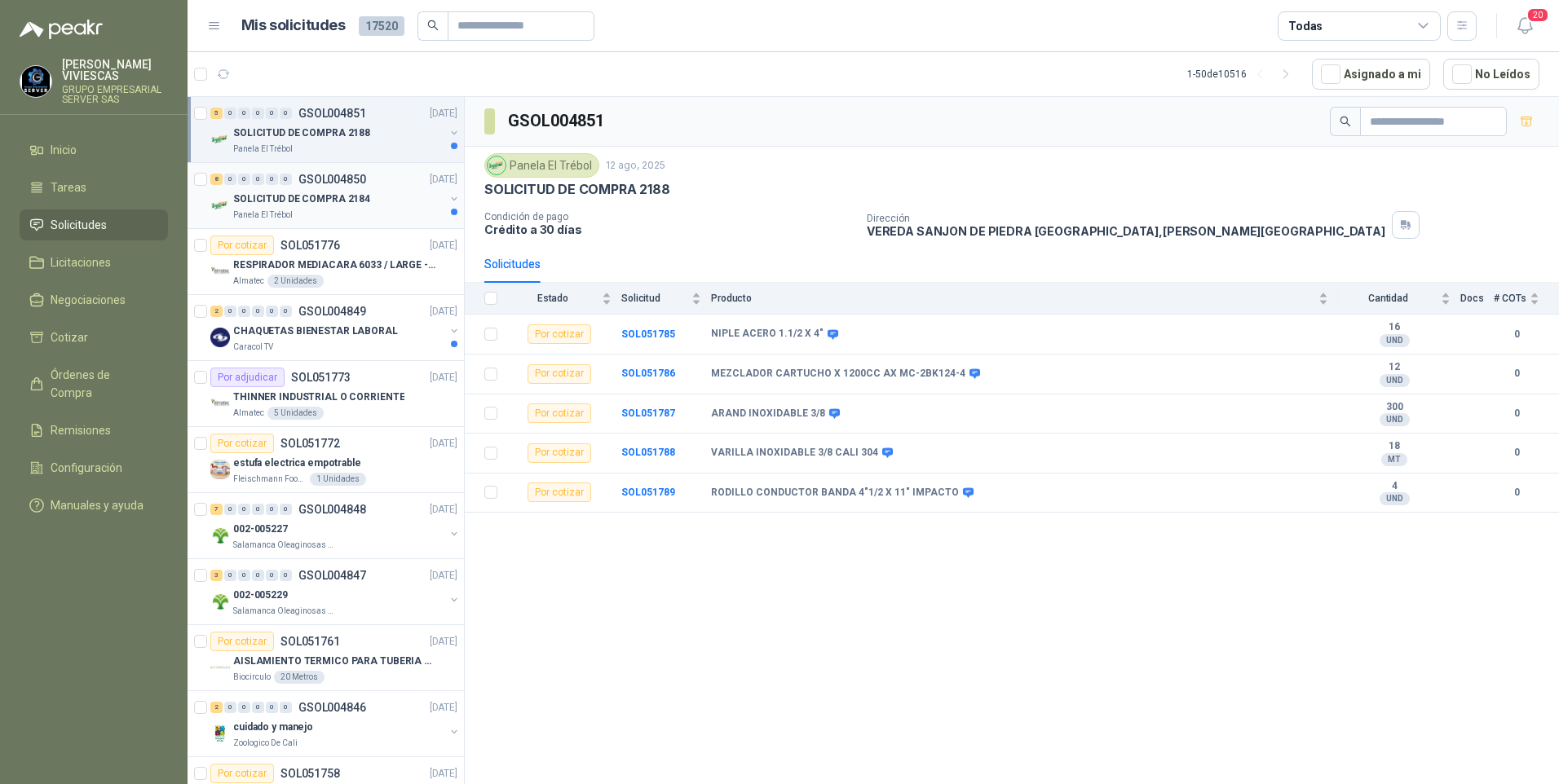
click at [291, 211] on p "Panela El Trébol" at bounding box center [263, 215] width 60 height 13
